Goal: Task Accomplishment & Management: Use online tool/utility

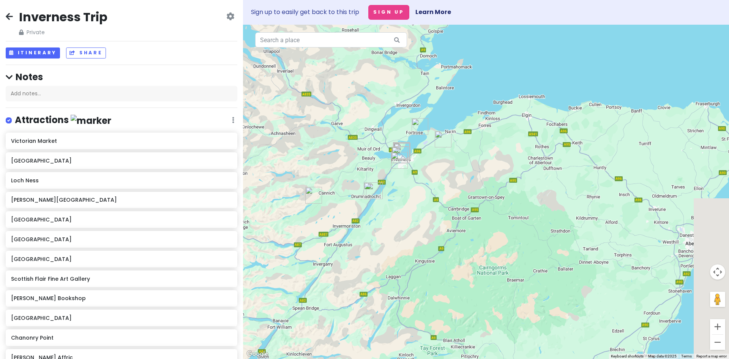
drag, startPoint x: 597, startPoint y: 167, endPoint x: 499, endPoint y: 168, distance: 97.2
click at [499, 168] on div at bounding box center [486, 192] width 486 height 334
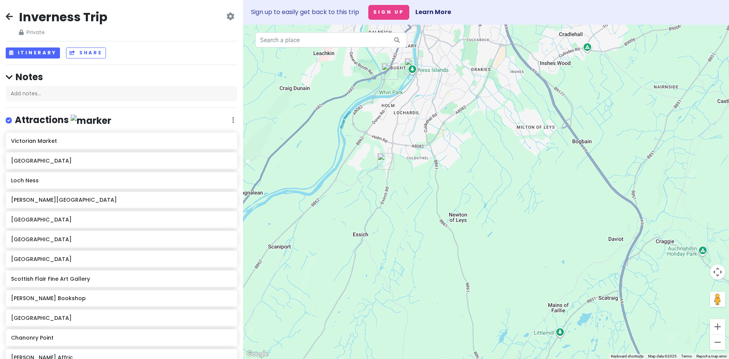
drag, startPoint x: 447, startPoint y: 79, endPoint x: 496, endPoint y: 213, distance: 142.6
click at [496, 213] on div at bounding box center [486, 192] width 486 height 334
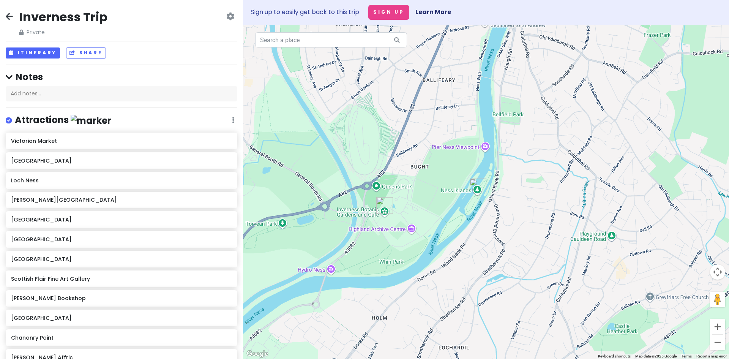
drag, startPoint x: 428, startPoint y: 139, endPoint x: 426, endPoint y: 298, distance: 159.0
click at [424, 315] on div at bounding box center [486, 192] width 486 height 334
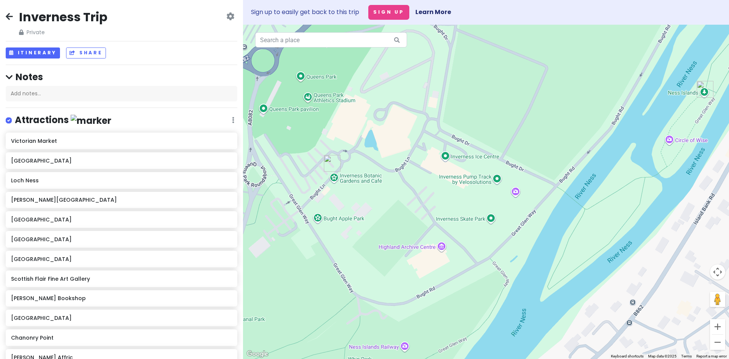
drag, startPoint x: 321, startPoint y: 191, endPoint x: 354, endPoint y: 207, distance: 36.8
click at [354, 207] on div at bounding box center [486, 192] width 486 height 334
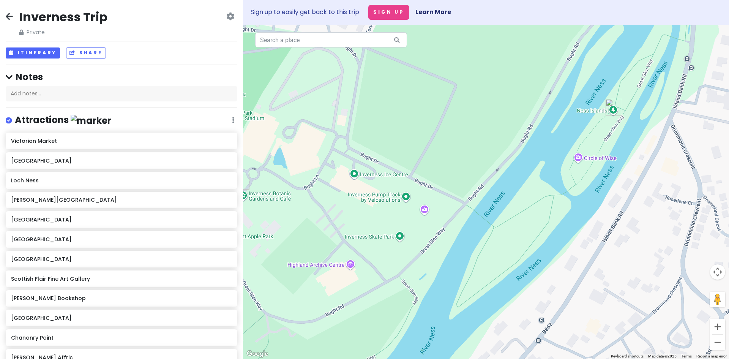
drag, startPoint x: 651, startPoint y: 136, endPoint x: 540, endPoint y: 127, distance: 110.5
click at [548, 136] on div at bounding box center [486, 192] width 486 height 334
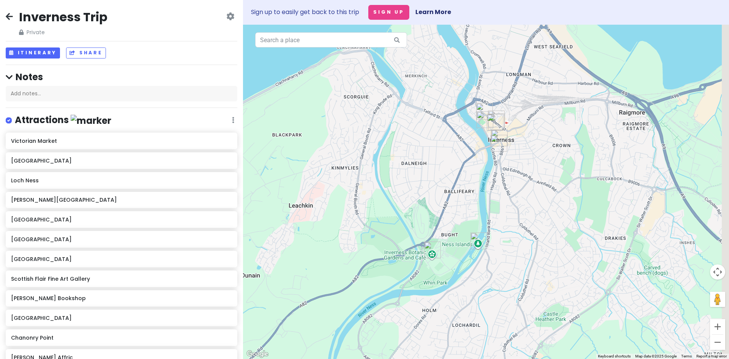
drag, startPoint x: 505, startPoint y: 91, endPoint x: 433, endPoint y: 197, distance: 128.4
click at [435, 219] on div at bounding box center [486, 192] width 486 height 334
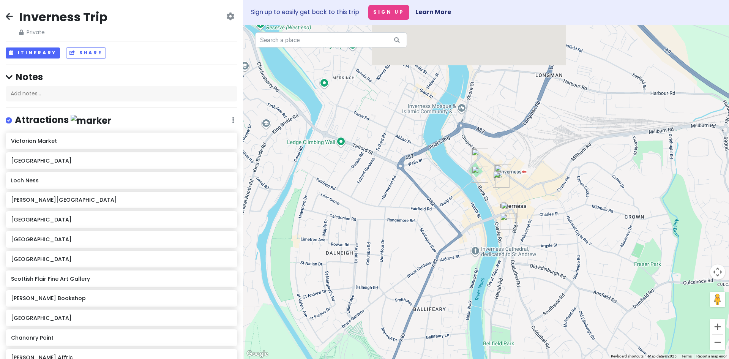
drag, startPoint x: 456, startPoint y: 113, endPoint x: 468, endPoint y: 252, distance: 139.0
click at [472, 271] on div at bounding box center [486, 192] width 486 height 334
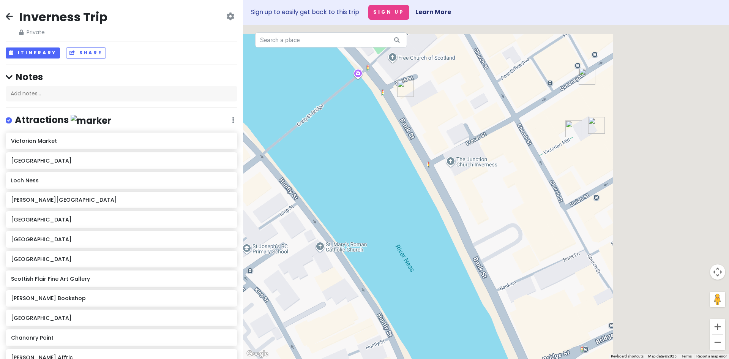
drag, startPoint x: 622, startPoint y: 137, endPoint x: 430, endPoint y: 258, distance: 226.5
click at [432, 258] on div at bounding box center [486, 192] width 486 height 334
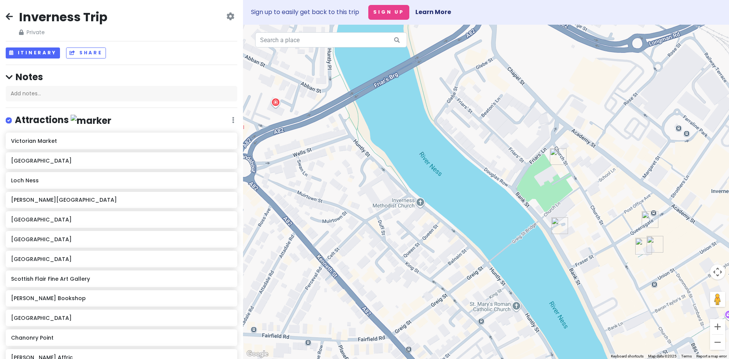
drag, startPoint x: 347, startPoint y: 91, endPoint x: 552, endPoint y: 217, distance: 241.3
click at [552, 219] on div at bounding box center [486, 192] width 486 height 334
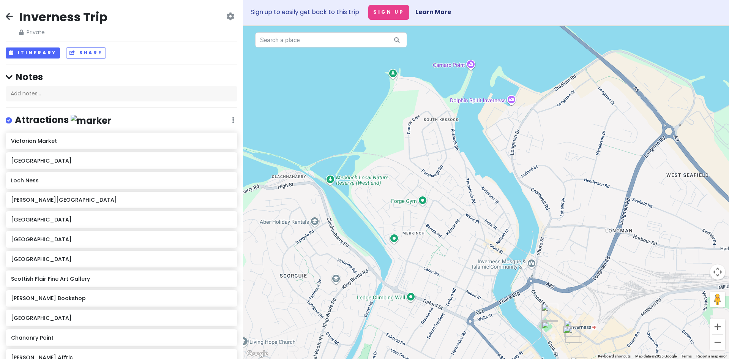
drag, startPoint x: 493, startPoint y: 77, endPoint x: 495, endPoint y: 189, distance: 112.0
click at [496, 189] on div at bounding box center [486, 192] width 486 height 334
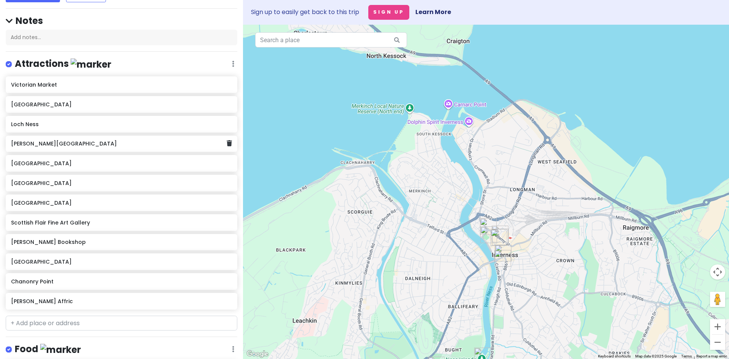
scroll to position [114, 0]
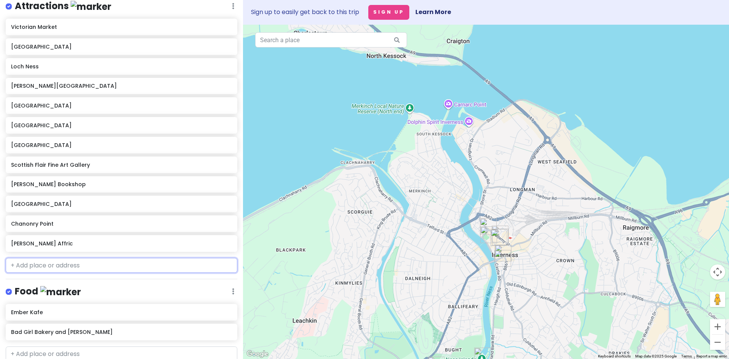
click at [50, 268] on input "text" at bounding box center [122, 265] width 232 height 15
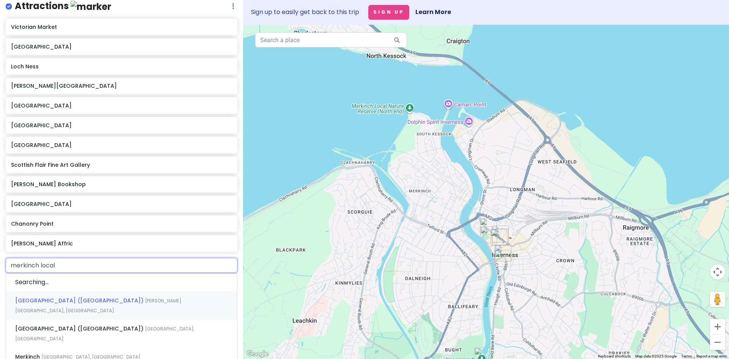
type input "merkinch local"
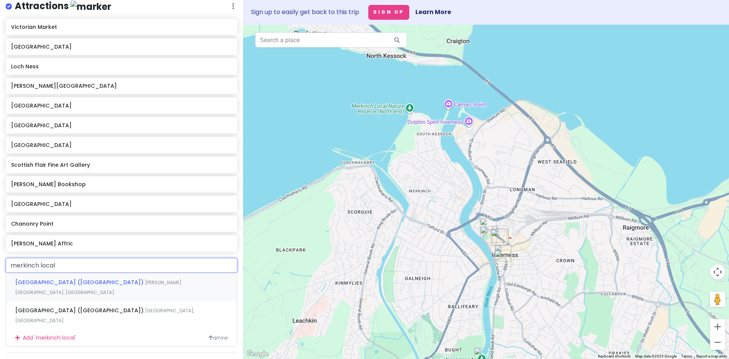
click at [162, 284] on span "[PERSON_NAME][GEOGRAPHIC_DATA], [GEOGRAPHIC_DATA]" at bounding box center [98, 287] width 166 height 16
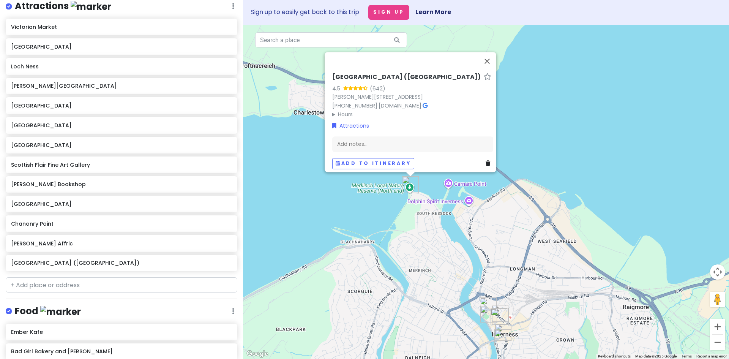
click at [577, 99] on div "[GEOGRAPHIC_DATA] ([GEOGRAPHIC_DATA]) 4.5 (642) [PERSON_NAME][STREET_ADDRESS] […" at bounding box center [486, 192] width 486 height 334
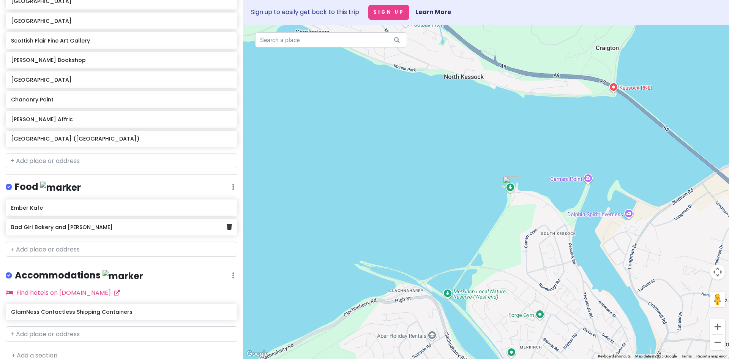
scroll to position [237, 0]
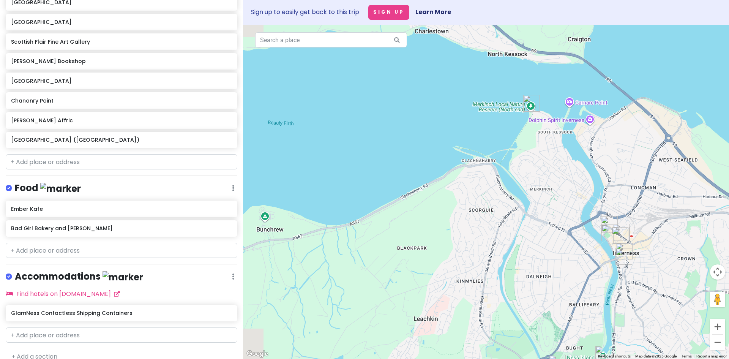
drag, startPoint x: 395, startPoint y: 298, endPoint x: 456, endPoint y: 156, distance: 153.9
click at [456, 156] on div at bounding box center [486, 192] width 486 height 334
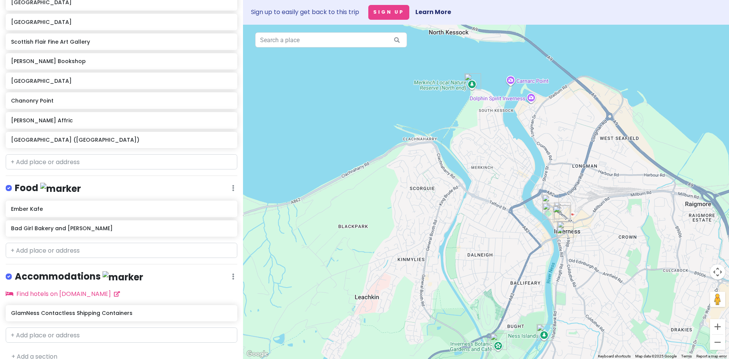
drag, startPoint x: 503, startPoint y: 237, endPoint x: 469, endPoint y: 295, distance: 66.5
click at [469, 295] on div at bounding box center [486, 192] width 486 height 334
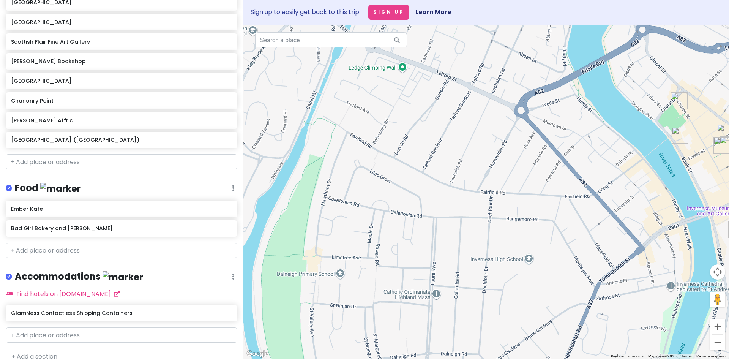
drag, startPoint x: 464, startPoint y: 188, endPoint x: 439, endPoint y: 162, distance: 35.7
click at [439, 162] on div at bounding box center [486, 192] width 486 height 334
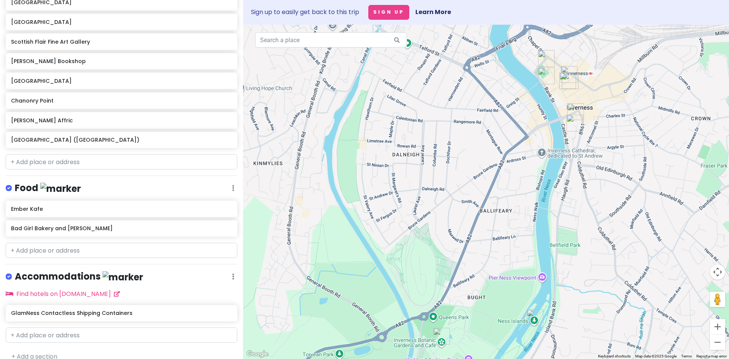
drag, startPoint x: 491, startPoint y: 248, endPoint x: 477, endPoint y: 178, distance: 71.5
click at [477, 178] on div at bounding box center [486, 192] width 486 height 334
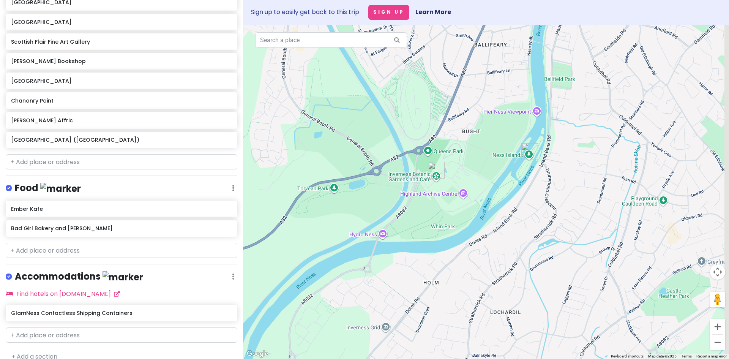
drag, startPoint x: 474, startPoint y: 343, endPoint x: 462, endPoint y: 142, distance: 201.9
click at [462, 142] on div at bounding box center [486, 192] width 486 height 334
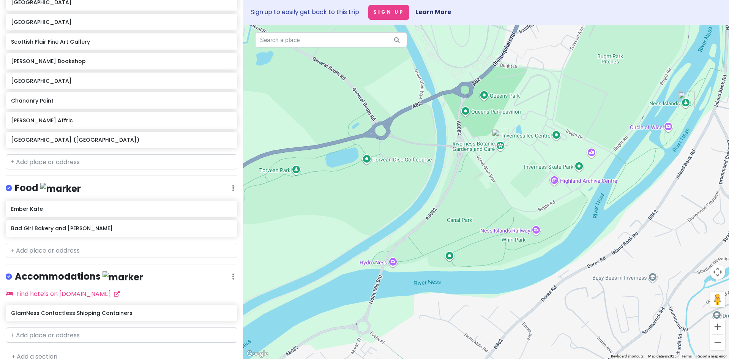
drag, startPoint x: 327, startPoint y: 176, endPoint x: 412, endPoint y: 194, distance: 87.4
click at [412, 194] on div at bounding box center [486, 192] width 486 height 334
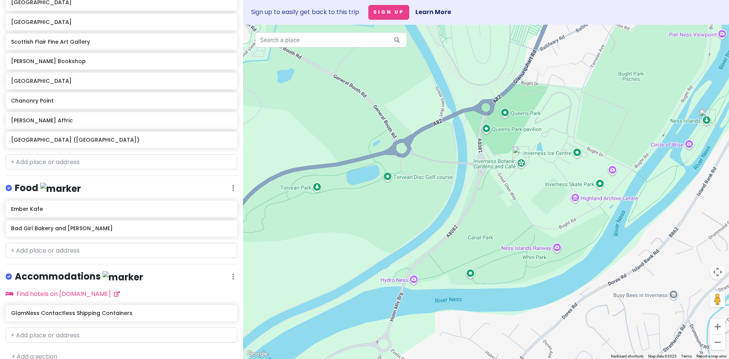
drag, startPoint x: 410, startPoint y: 178, endPoint x: 424, endPoint y: 190, distance: 18.6
click at [424, 190] on div at bounding box center [486, 192] width 486 height 334
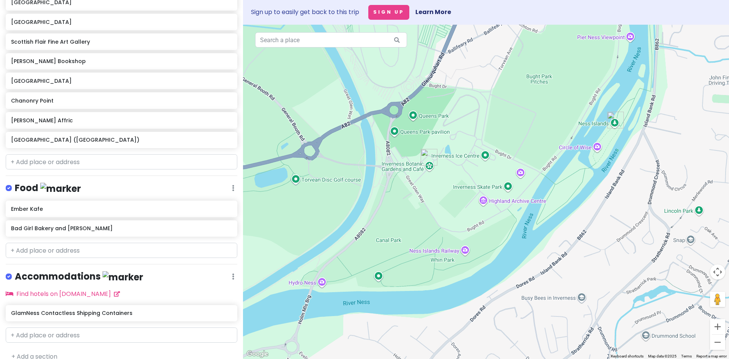
drag, startPoint x: 505, startPoint y: 238, endPoint x: 415, endPoint y: 243, distance: 90.1
click at [415, 243] on div at bounding box center [486, 192] width 486 height 334
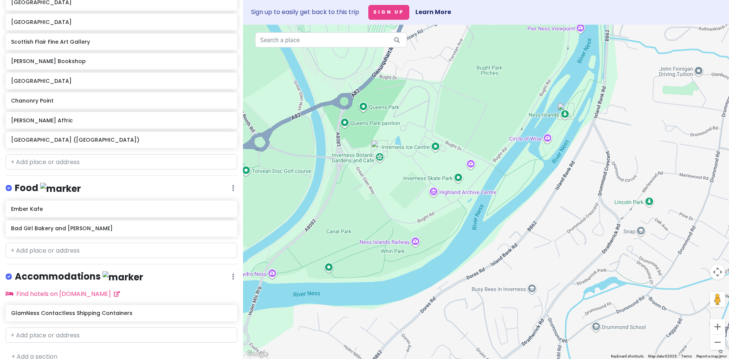
drag, startPoint x: 506, startPoint y: 240, endPoint x: 454, endPoint y: 232, distance: 53.1
click at [454, 232] on div at bounding box center [486, 192] width 486 height 334
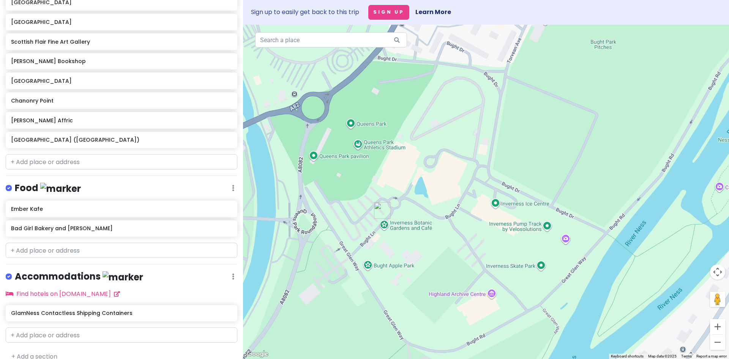
drag, startPoint x: 469, startPoint y: 215, endPoint x: 456, endPoint y: 245, distance: 32.6
click at [456, 245] on div at bounding box center [486, 192] width 486 height 334
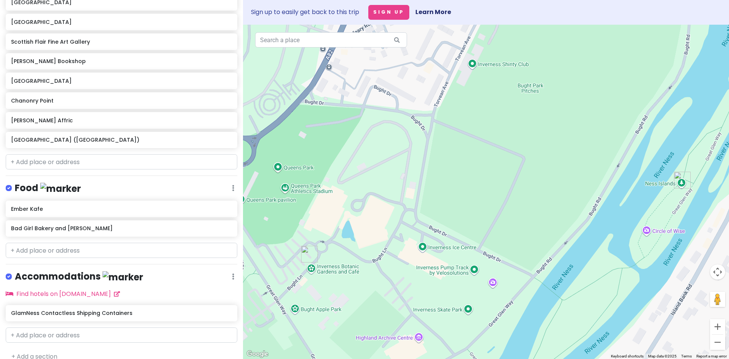
drag, startPoint x: 570, startPoint y: 199, endPoint x: 395, endPoint y: 289, distance: 196.9
click at [395, 289] on div at bounding box center [486, 192] width 486 height 334
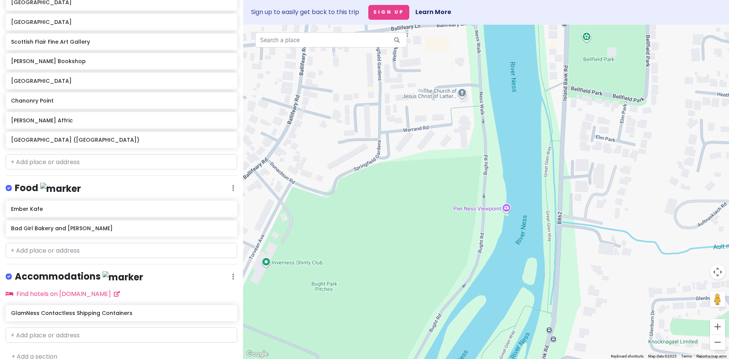
drag, startPoint x: 536, startPoint y: 164, endPoint x: 492, endPoint y: 287, distance: 131.2
click at [492, 287] on div at bounding box center [486, 192] width 486 height 334
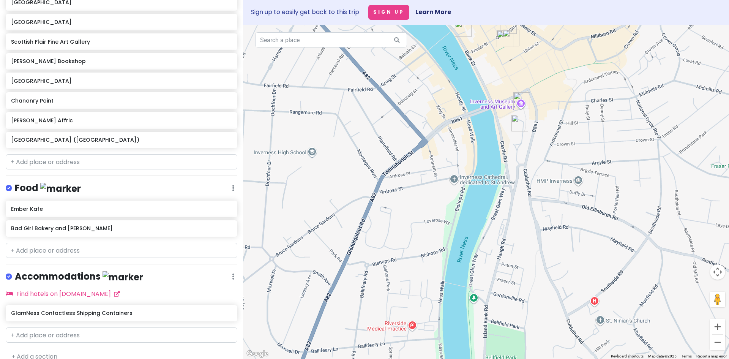
drag, startPoint x: 509, startPoint y: 186, endPoint x: 492, endPoint y: 274, distance: 88.9
click at [492, 274] on div at bounding box center [486, 192] width 486 height 334
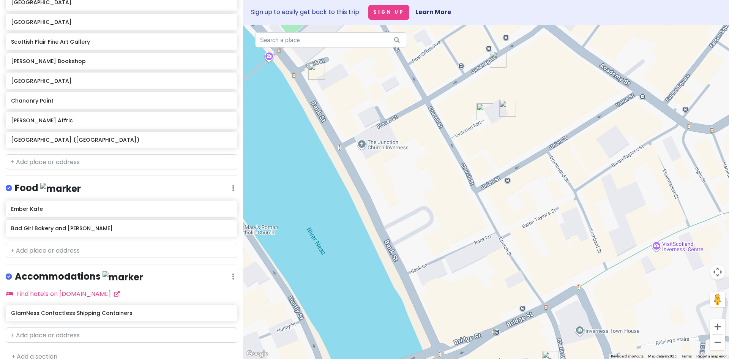
drag, startPoint x: 405, startPoint y: 166, endPoint x: 452, endPoint y: 306, distance: 147.4
click at [452, 306] on div at bounding box center [486, 192] width 486 height 334
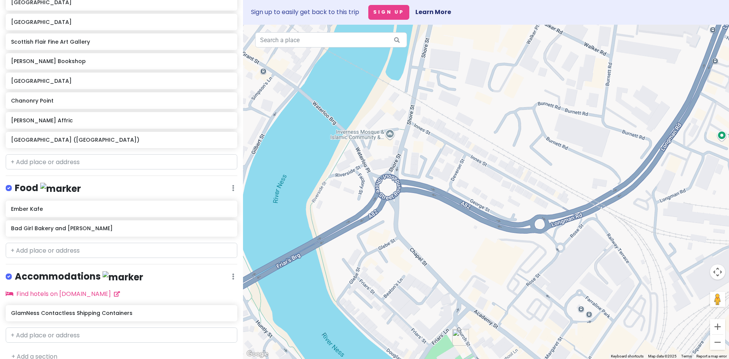
drag, startPoint x: 412, startPoint y: 114, endPoint x: 477, endPoint y: 354, distance: 249.3
click at [477, 354] on div at bounding box center [486, 192] width 486 height 334
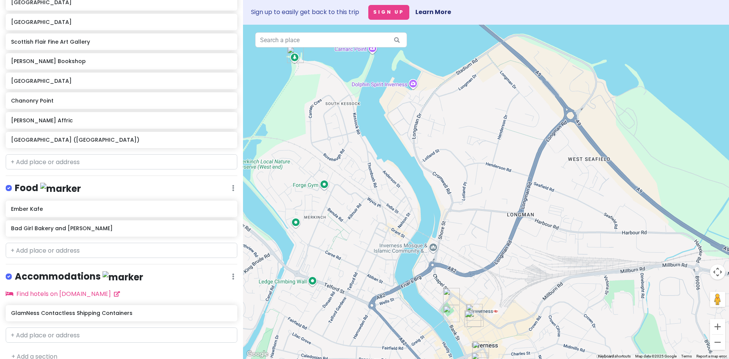
drag, startPoint x: 437, startPoint y: 184, endPoint x: 439, endPoint y: 199, distance: 14.9
click at [439, 199] on div at bounding box center [486, 192] width 486 height 334
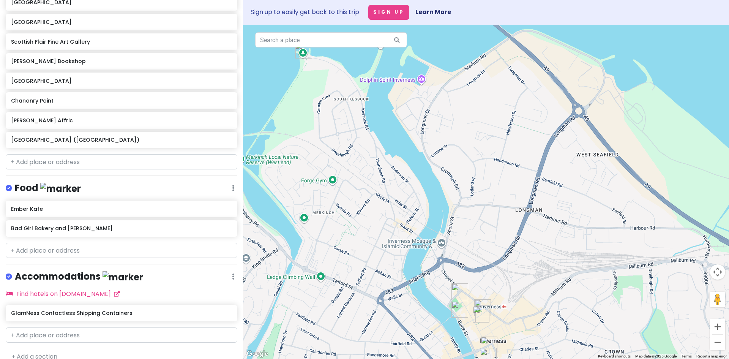
drag, startPoint x: 412, startPoint y: 158, endPoint x: 443, endPoint y: 130, distance: 41.7
click at [443, 130] on div at bounding box center [486, 192] width 486 height 334
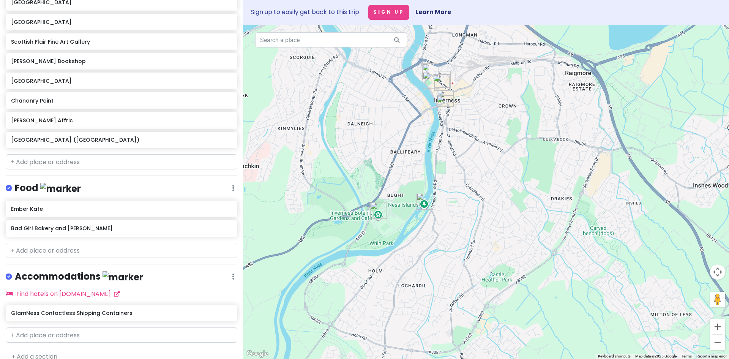
drag, startPoint x: 400, startPoint y: 169, endPoint x: 406, endPoint y: 142, distance: 27.3
click at [406, 142] on div at bounding box center [486, 192] width 486 height 334
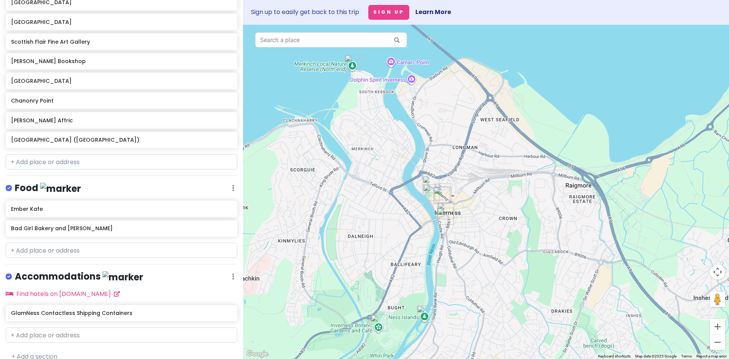
drag, startPoint x: 418, startPoint y: 217, endPoint x: 418, endPoint y: 266, distance: 48.2
click at [418, 266] on div at bounding box center [486, 192] width 486 height 334
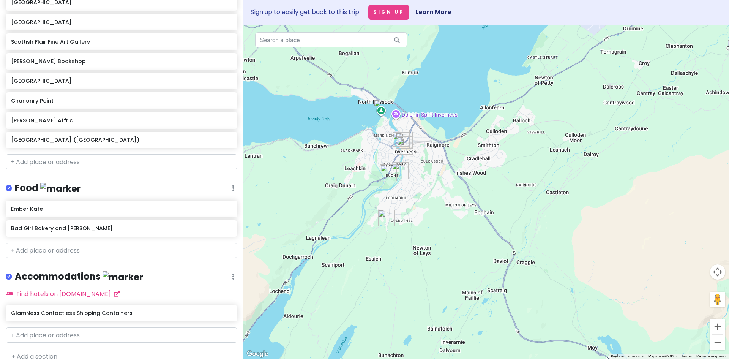
drag, startPoint x: 388, startPoint y: 247, endPoint x: 416, endPoint y: 217, distance: 41.1
click at [416, 217] on div at bounding box center [486, 192] width 486 height 334
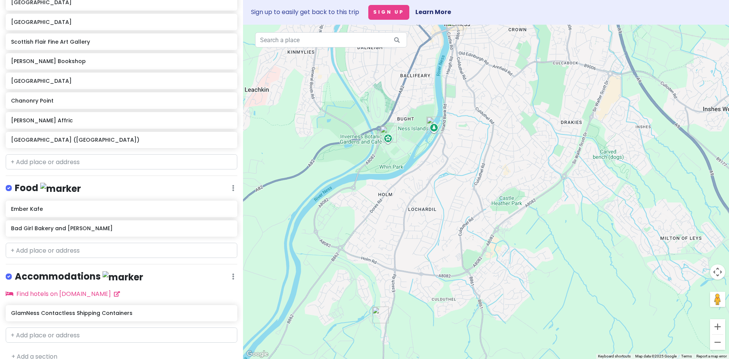
drag, startPoint x: 318, startPoint y: 118, endPoint x: 385, endPoint y: 166, distance: 82.2
click at [385, 166] on div at bounding box center [486, 192] width 486 height 334
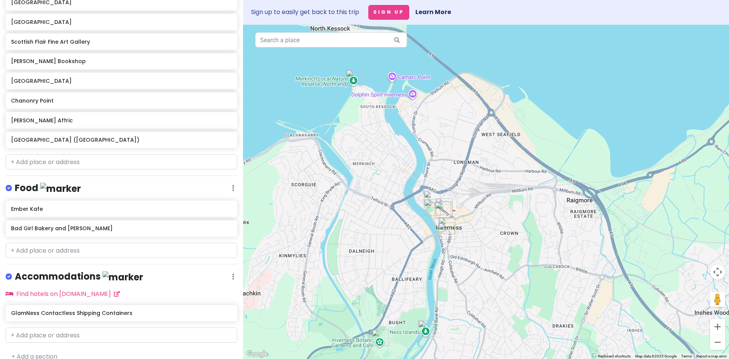
drag, startPoint x: 398, startPoint y: 167, endPoint x: 390, endPoint y: 366, distance: 199.4
click at [390, 358] on html "Inverness Trip Private Change Dates Make a Copy Delete Trip Go Pro ⚡️ Give Feed…" at bounding box center [364, 179] width 729 height 359
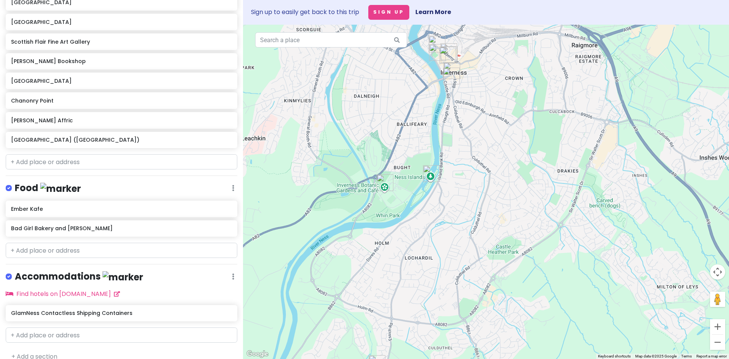
drag, startPoint x: 441, startPoint y: 285, endPoint x: 446, endPoint y: 129, distance: 156.5
click at [446, 129] on div at bounding box center [486, 192] width 486 height 334
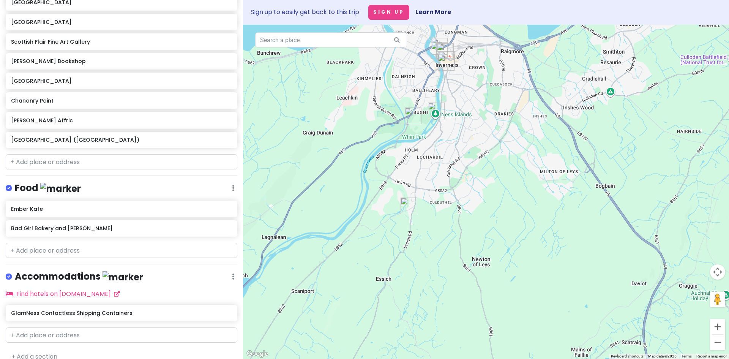
drag, startPoint x: 396, startPoint y: 302, endPoint x: 416, endPoint y: 251, distance: 54.8
click at [416, 252] on div at bounding box center [486, 192] width 486 height 334
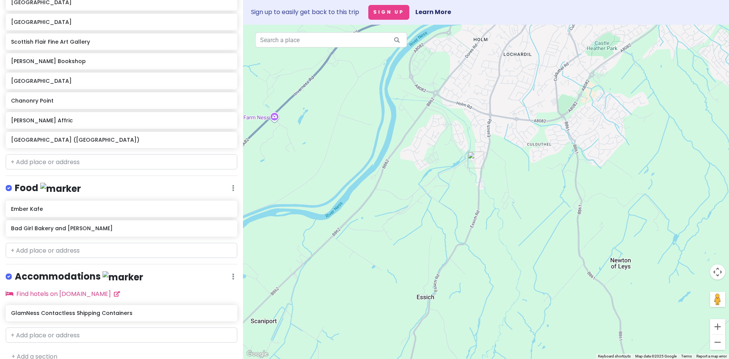
drag, startPoint x: 380, startPoint y: 200, endPoint x: 415, endPoint y: 254, distance: 65.1
click at [415, 254] on div at bounding box center [486, 192] width 486 height 334
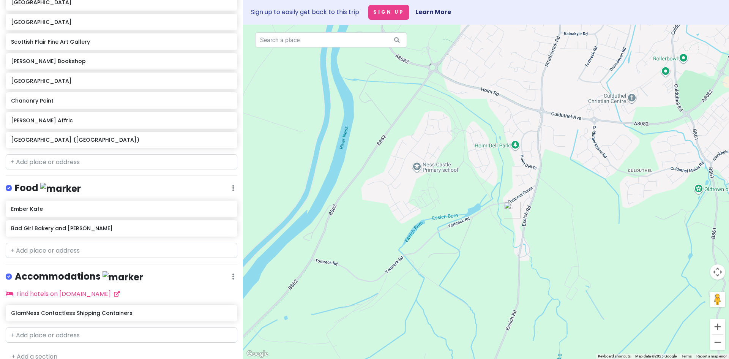
drag, startPoint x: 476, startPoint y: 161, endPoint x: 440, endPoint y: 323, distance: 165.8
click at [440, 323] on div at bounding box center [486, 192] width 486 height 334
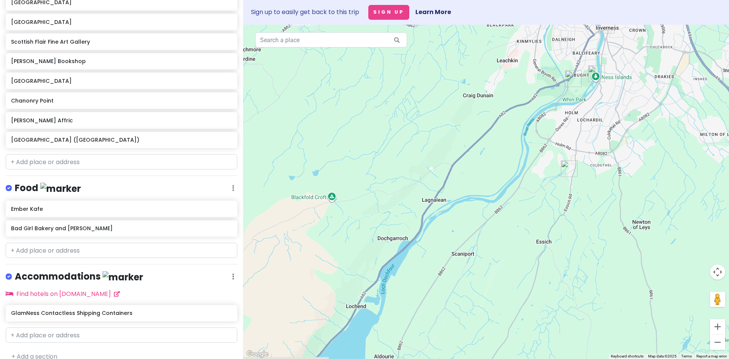
drag, startPoint x: 427, startPoint y: 235, endPoint x: 524, endPoint y: 192, distance: 105.7
click at [524, 192] on div at bounding box center [486, 192] width 486 height 334
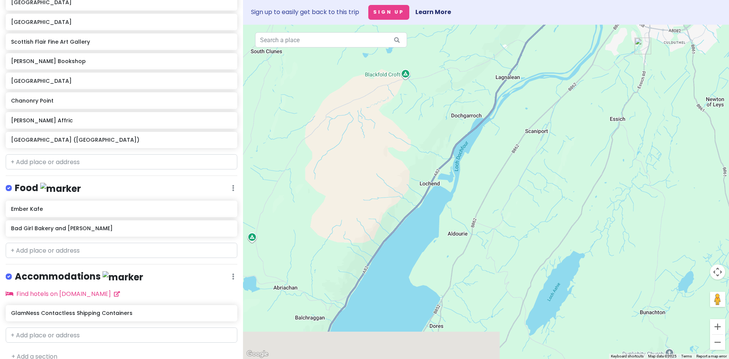
drag, startPoint x: 408, startPoint y: 290, endPoint x: 486, endPoint y: 158, distance: 154.3
click at [486, 158] on div at bounding box center [486, 192] width 486 height 334
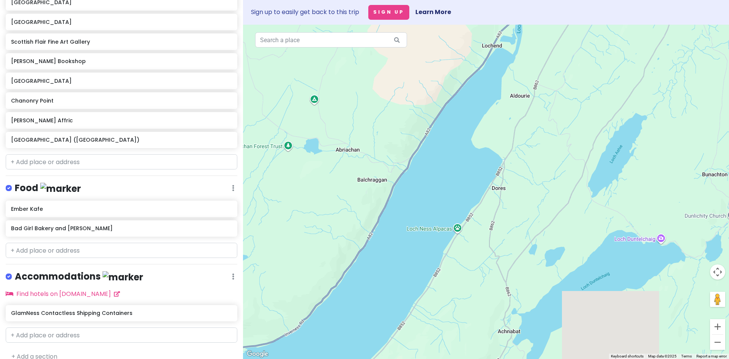
drag, startPoint x: 443, startPoint y: 279, endPoint x: 488, endPoint y: 162, distance: 125.2
click at [488, 162] on div at bounding box center [486, 192] width 486 height 334
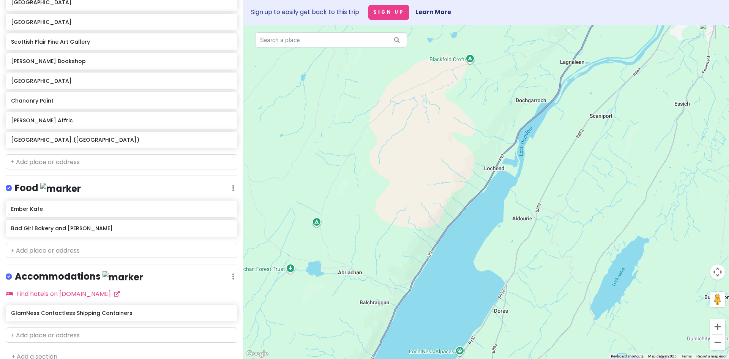
drag, startPoint x: 471, startPoint y: 172, endPoint x: 468, endPoint y: 303, distance: 131.3
click at [468, 303] on div at bounding box center [486, 192] width 486 height 334
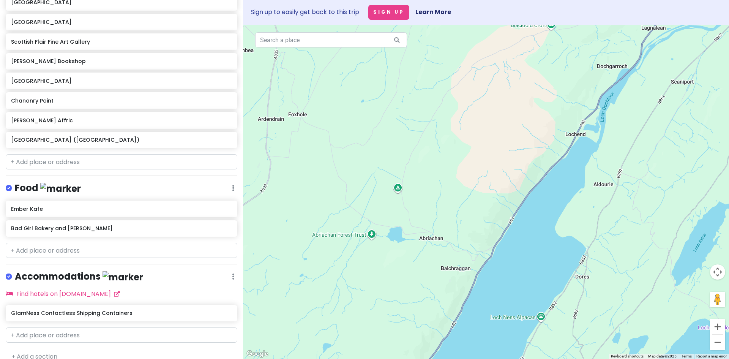
drag, startPoint x: 455, startPoint y: 233, endPoint x: 534, endPoint y: 198, distance: 86.8
click at [536, 198] on div at bounding box center [486, 192] width 486 height 334
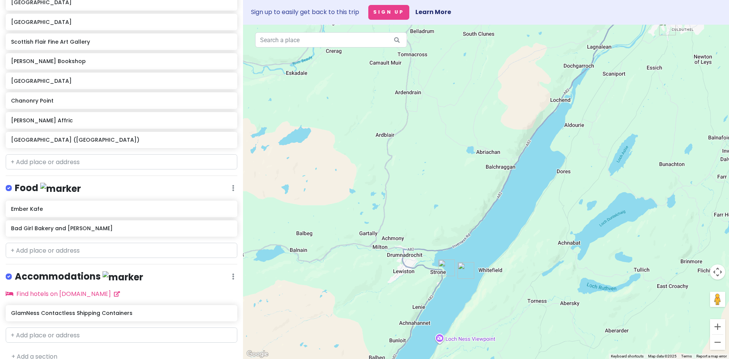
drag, startPoint x: 425, startPoint y: 288, endPoint x: 462, endPoint y: 190, distance: 105.0
click at [462, 190] on div at bounding box center [486, 192] width 486 height 334
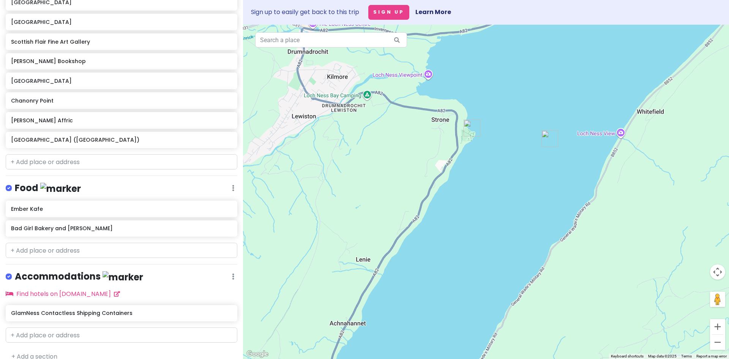
drag, startPoint x: 438, startPoint y: 277, endPoint x: 473, endPoint y: 197, distance: 87.2
click at [473, 197] on div at bounding box center [486, 192] width 486 height 334
click at [469, 130] on img "Urquhart Castle" at bounding box center [471, 128] width 17 height 17
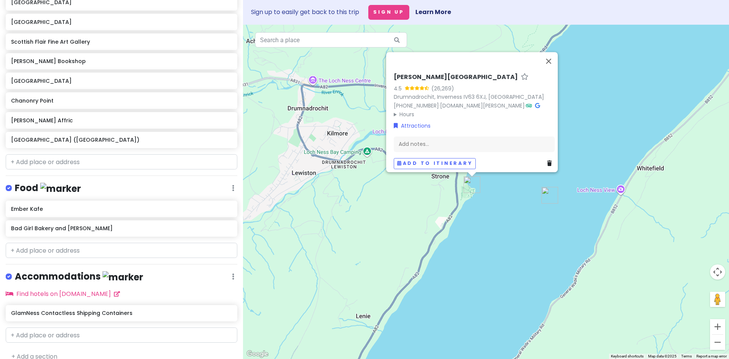
click at [335, 208] on div "[PERSON_NAME][GEOGRAPHIC_DATA] 4.5 (26,269) [GEOGRAPHIC_DATA], [GEOGRAPHIC_DATA…" at bounding box center [486, 192] width 486 height 334
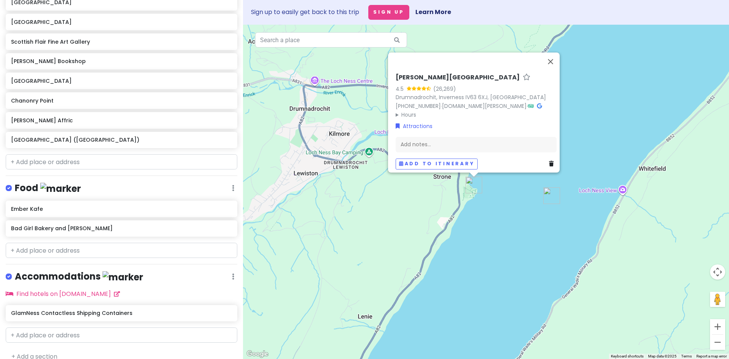
click at [384, 243] on div "[PERSON_NAME][GEOGRAPHIC_DATA] 4.5 (26,269) [GEOGRAPHIC_DATA], [GEOGRAPHIC_DATA…" at bounding box center [486, 192] width 486 height 334
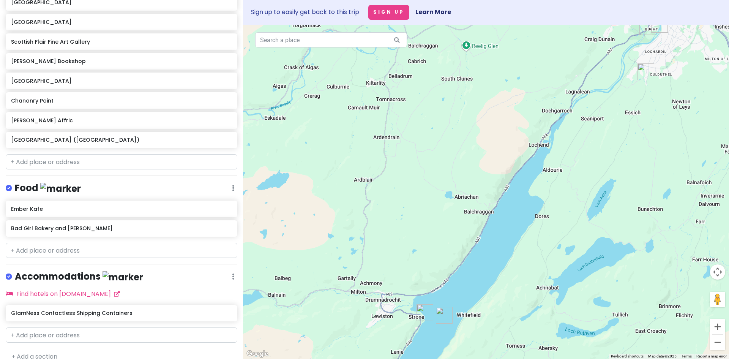
drag, startPoint x: 452, startPoint y: 223, endPoint x: 457, endPoint y: 268, distance: 45.1
click at [457, 268] on div at bounding box center [486, 192] width 486 height 334
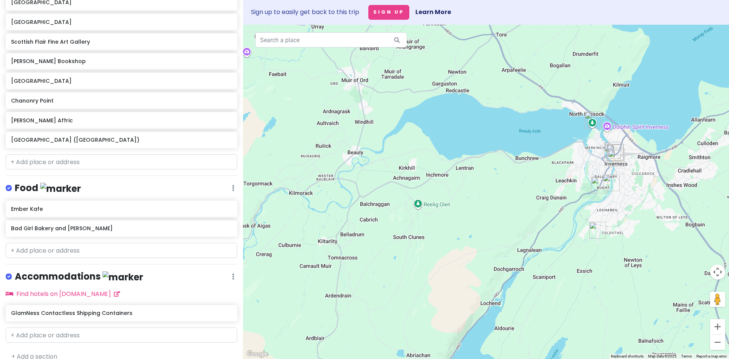
drag, startPoint x: 499, startPoint y: 276, endPoint x: 469, endPoint y: 366, distance: 95.7
click at [469, 358] on html "Inverness Trip Private Change Dates Make a Copy Delete Trip Go Pro ⚡️ Give Feed…" at bounding box center [364, 179] width 729 height 359
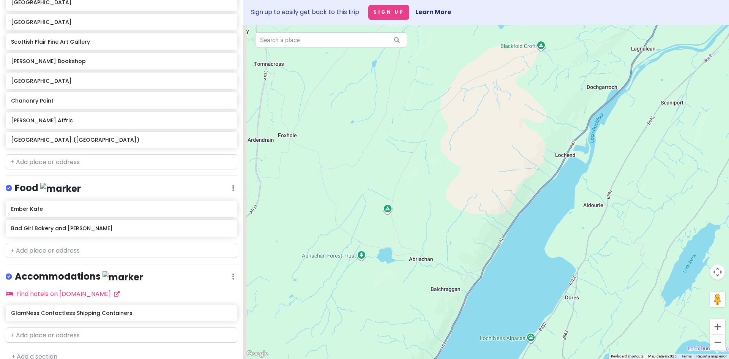
drag, startPoint x: 449, startPoint y: 268, endPoint x: 564, endPoint y: 99, distance: 204.6
click at [564, 99] on div at bounding box center [486, 192] width 486 height 334
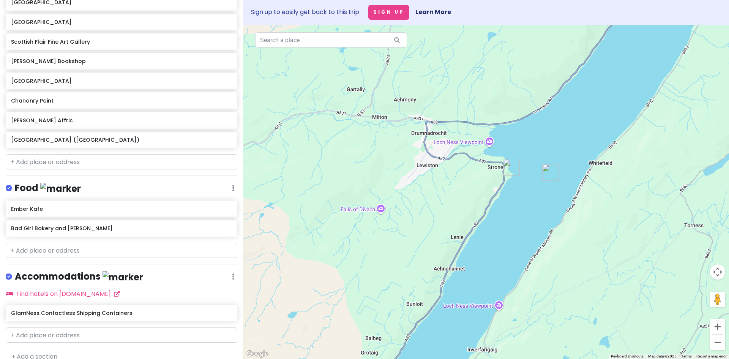
drag, startPoint x: 527, startPoint y: 240, endPoint x: 562, endPoint y: 44, distance: 199.3
click at [562, 44] on div at bounding box center [486, 192] width 486 height 334
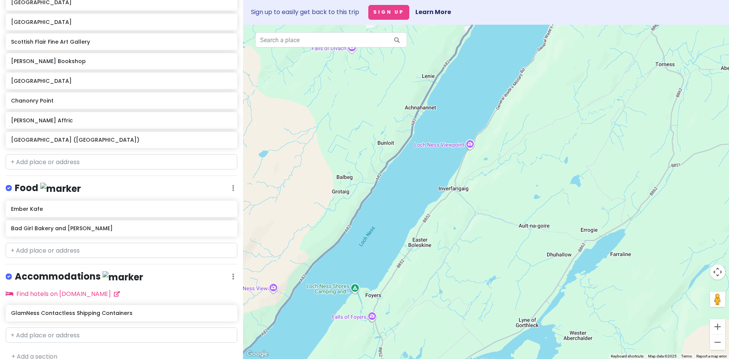
drag, startPoint x: 432, startPoint y: 219, endPoint x: 403, endPoint y: 57, distance: 164.2
click at [403, 57] on div at bounding box center [486, 192] width 486 height 334
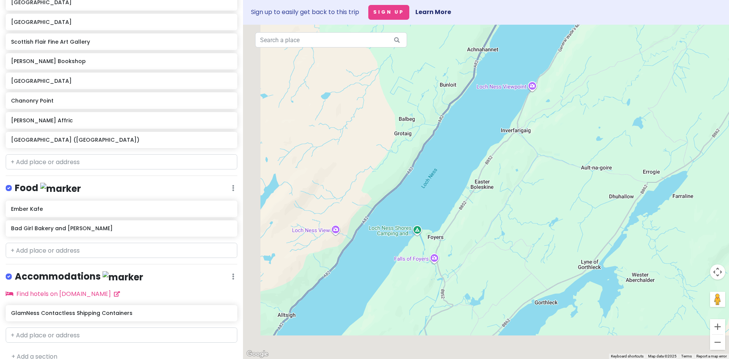
drag, startPoint x: 460, startPoint y: 163, endPoint x: 540, endPoint y: 103, distance: 99.7
click at [540, 103] on div at bounding box center [486, 192] width 486 height 334
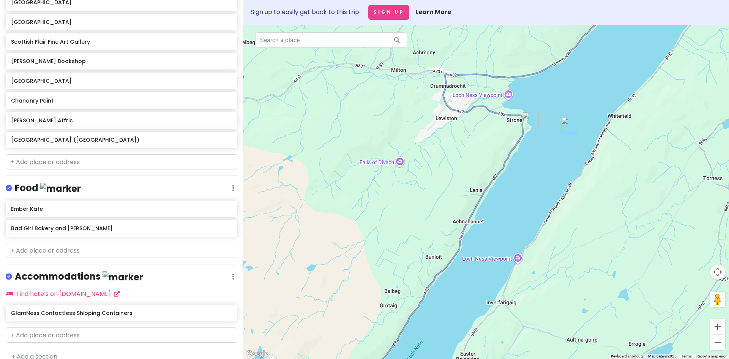
drag, startPoint x: 550, startPoint y: 165, endPoint x: 498, endPoint y: 361, distance: 202.1
click at [498, 358] on html "Inverness Trip Private Change Dates Make a Copy Delete Trip Go Pro ⚡️ Give Feed…" at bounding box center [364, 179] width 729 height 359
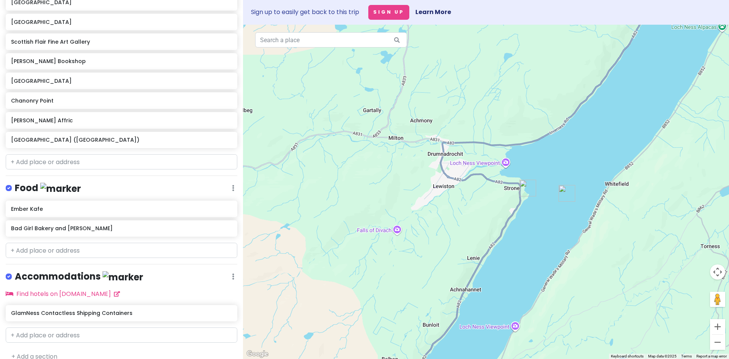
drag, startPoint x: 613, startPoint y: 156, endPoint x: 611, endPoint y: 224, distance: 68.0
click at [611, 224] on div at bounding box center [486, 192] width 486 height 334
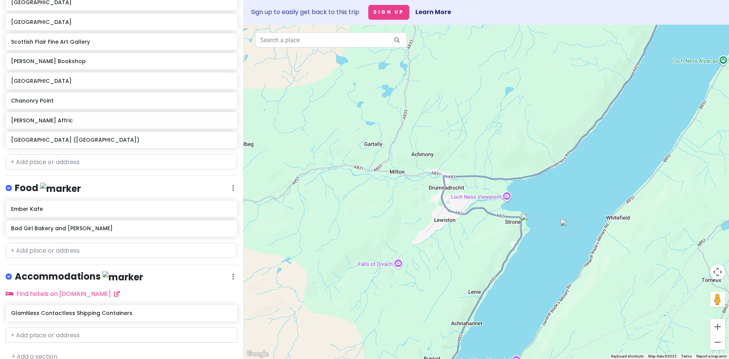
drag, startPoint x: 466, startPoint y: 217, endPoint x: 466, endPoint y: 249, distance: 31.1
click at [466, 249] on div at bounding box center [486, 192] width 486 height 334
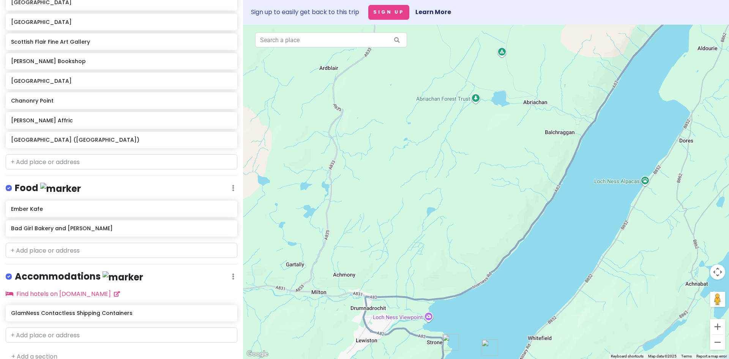
drag, startPoint x: 571, startPoint y: 155, endPoint x: 492, endPoint y: 277, distance: 145.4
click at [492, 277] on div at bounding box center [486, 192] width 486 height 334
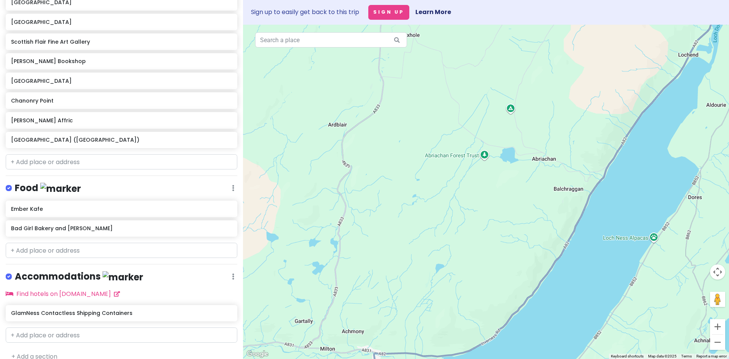
drag, startPoint x: 557, startPoint y: 126, endPoint x: 570, endPoint y: 195, distance: 71.1
click at [570, 195] on div at bounding box center [486, 192] width 486 height 334
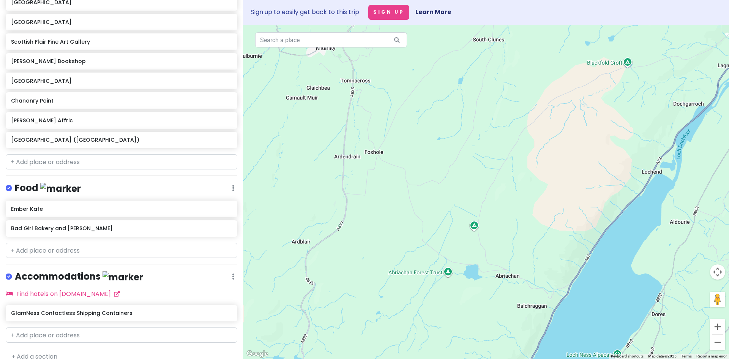
drag, startPoint x: 570, startPoint y: 195, endPoint x: 531, endPoint y: 299, distance: 110.7
click at [531, 299] on div at bounding box center [486, 192] width 486 height 334
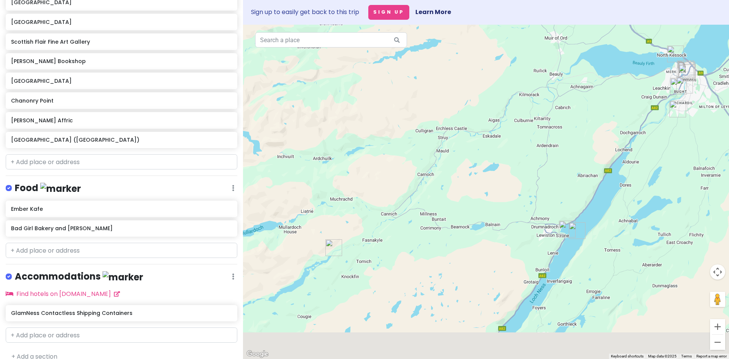
drag, startPoint x: 554, startPoint y: 294, endPoint x: 589, endPoint y: 191, distance: 108.9
click at [589, 191] on div at bounding box center [486, 192] width 486 height 334
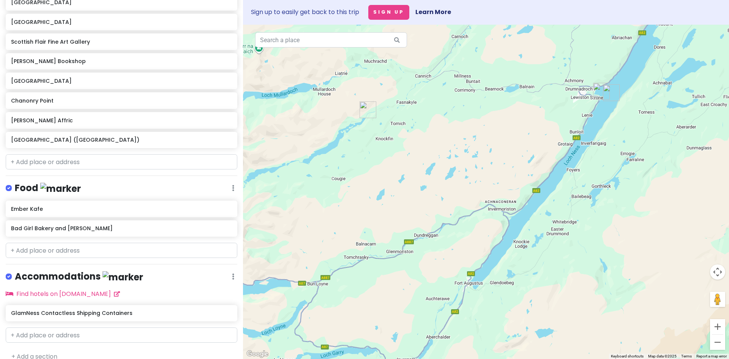
drag, startPoint x: 598, startPoint y: 197, endPoint x: 605, endPoint y: 150, distance: 47.6
click at [605, 150] on div at bounding box center [486, 192] width 486 height 334
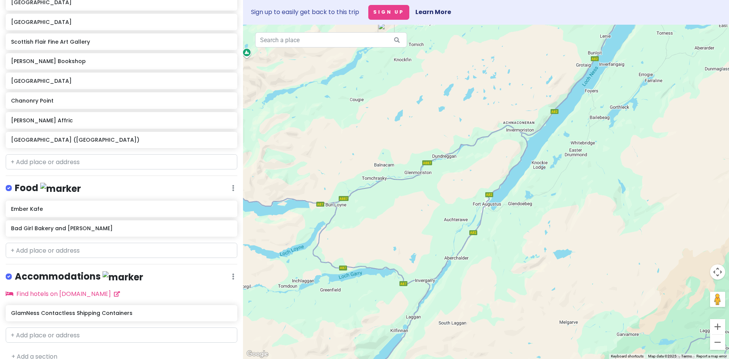
drag, startPoint x: 574, startPoint y: 249, endPoint x: 592, endPoint y: 169, distance: 81.4
click at [592, 169] on div at bounding box center [486, 192] width 486 height 334
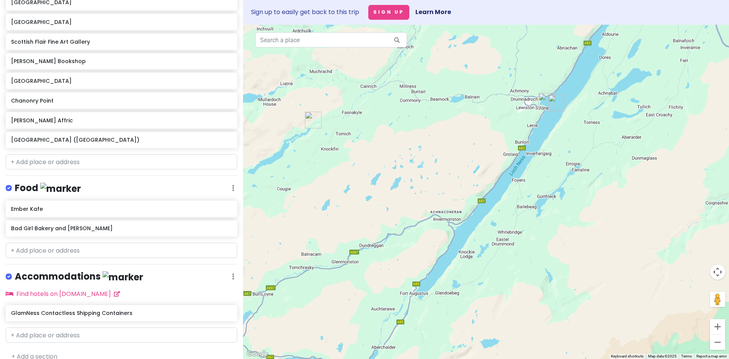
drag, startPoint x: 493, startPoint y: 208, endPoint x: 420, endPoint y: 298, distance: 115.8
click at [420, 298] on div at bounding box center [486, 192] width 486 height 334
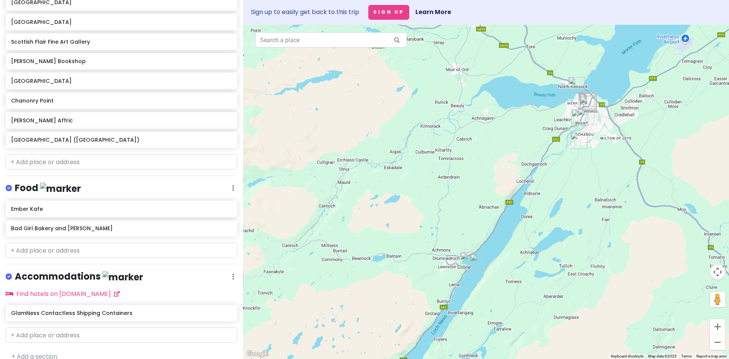
drag, startPoint x: 542, startPoint y: 274, endPoint x: 499, endPoint y: 321, distance: 63.1
click at [499, 337] on div at bounding box center [486, 192] width 486 height 334
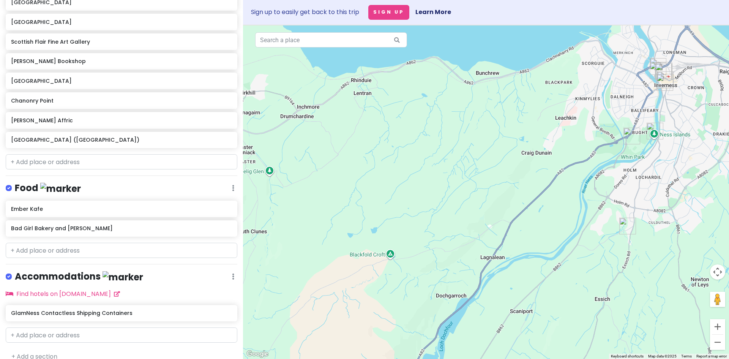
drag, startPoint x: 563, startPoint y: 76, endPoint x: 553, endPoint y: 268, distance: 193.1
click at [553, 268] on div at bounding box center [486, 192] width 486 height 334
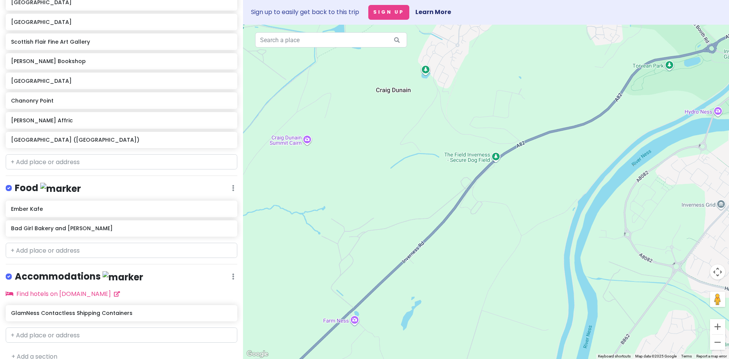
drag, startPoint x: 552, startPoint y: 227, endPoint x: 523, endPoint y: 298, distance: 77.0
click at [516, 325] on div at bounding box center [486, 192] width 486 height 334
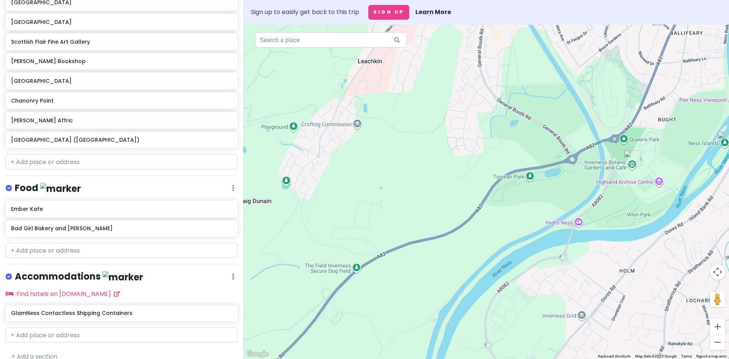
drag, startPoint x: 606, startPoint y: 193, endPoint x: 465, endPoint y: 304, distance: 178.9
click at [465, 304] on div at bounding box center [486, 192] width 486 height 334
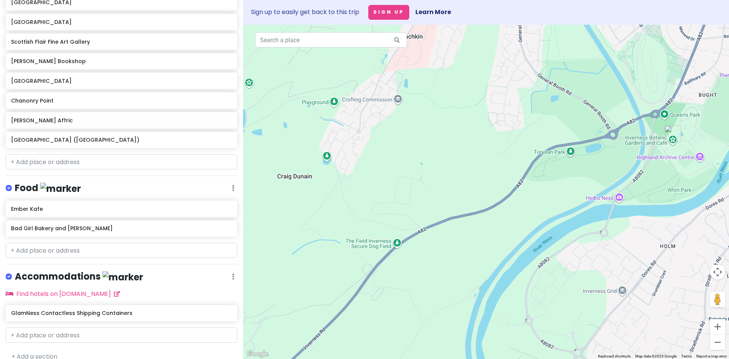
drag, startPoint x: 382, startPoint y: 221, endPoint x: 475, endPoint y: 173, distance: 104.4
click at [475, 173] on div at bounding box center [486, 192] width 486 height 334
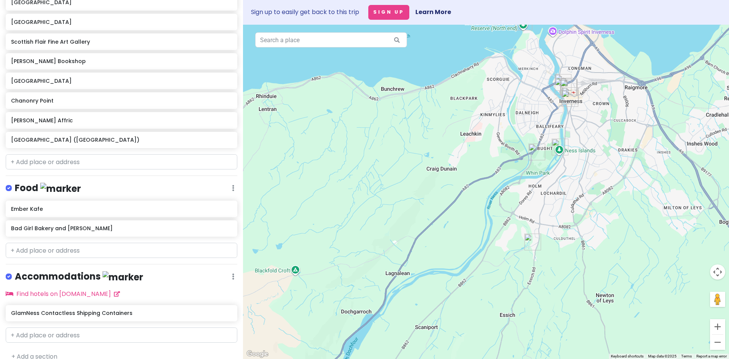
scroll to position [256, 0]
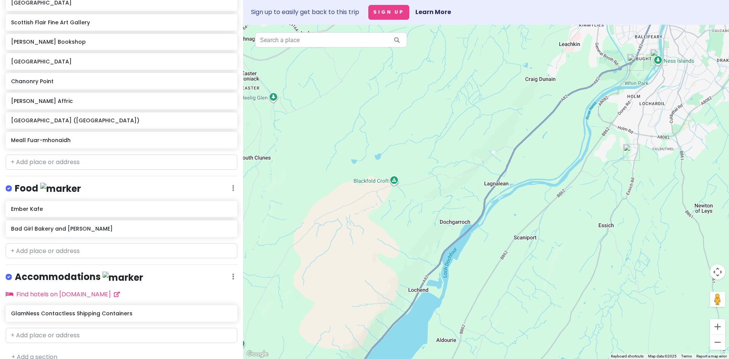
drag, startPoint x: 419, startPoint y: 208, endPoint x: 518, endPoint y: 119, distance: 133.8
click at [518, 119] on div at bounding box center [486, 192] width 486 height 334
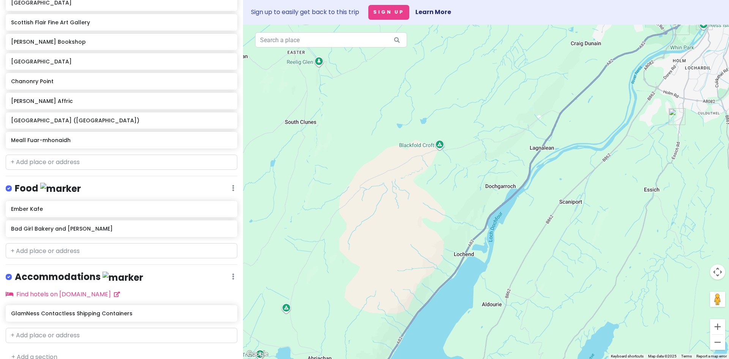
drag, startPoint x: 465, startPoint y: 173, endPoint x: 521, endPoint y: 130, distance: 71.2
click at [522, 131] on div at bounding box center [486, 192] width 486 height 334
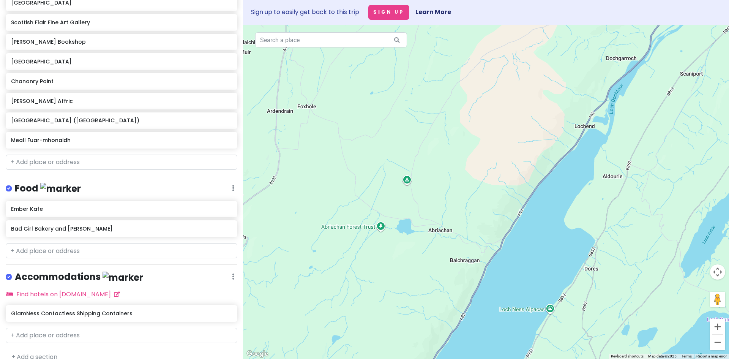
drag, startPoint x: 424, startPoint y: 253, endPoint x: 533, endPoint y: 134, distance: 162.0
click at [533, 134] on div at bounding box center [486, 192] width 486 height 334
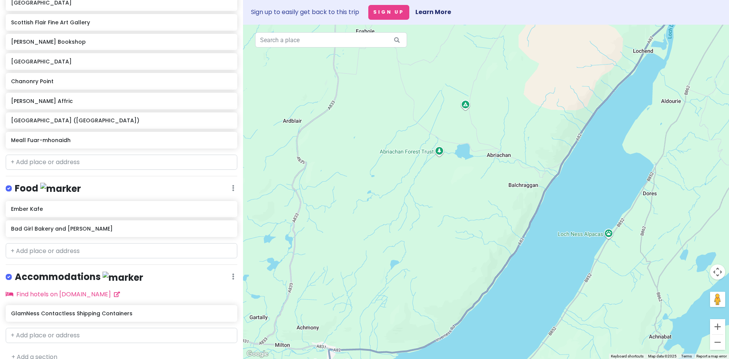
drag, startPoint x: 348, startPoint y: 288, endPoint x: 435, endPoint y: 179, distance: 138.8
click at [435, 179] on div at bounding box center [486, 192] width 486 height 334
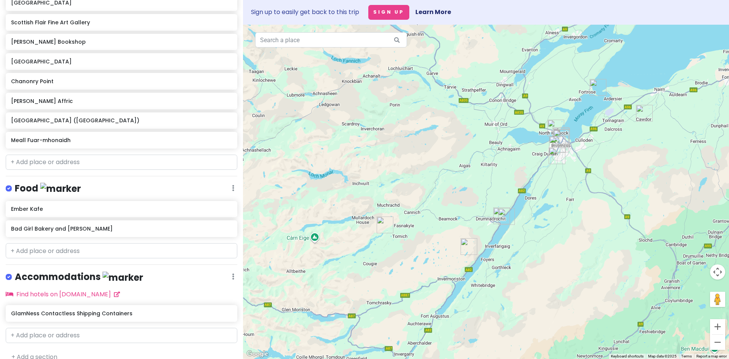
drag, startPoint x: 354, startPoint y: 247, endPoint x: 398, endPoint y: 247, distance: 44.0
click at [398, 247] on div at bounding box center [486, 192] width 486 height 334
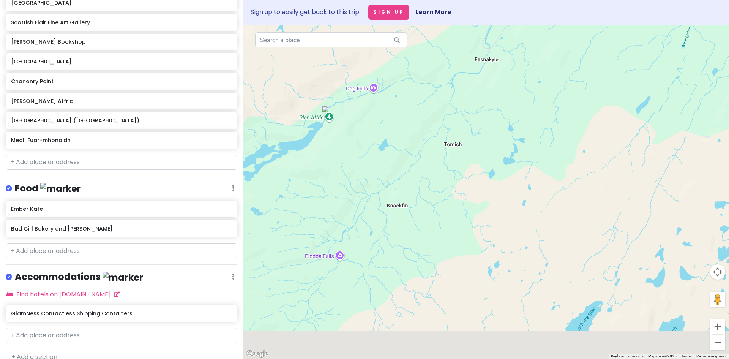
drag, startPoint x: 460, startPoint y: 252, endPoint x: 401, endPoint y: 111, distance: 152.5
click at [411, 134] on div at bounding box center [486, 192] width 486 height 334
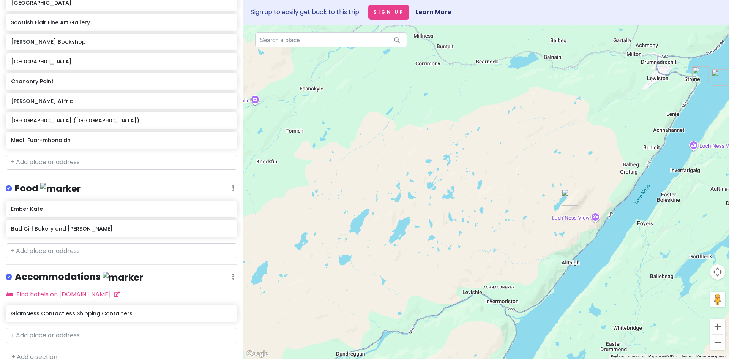
drag, startPoint x: 419, startPoint y: 116, endPoint x: 336, endPoint y: 250, distance: 157.7
click at [336, 250] on div at bounding box center [486, 192] width 486 height 334
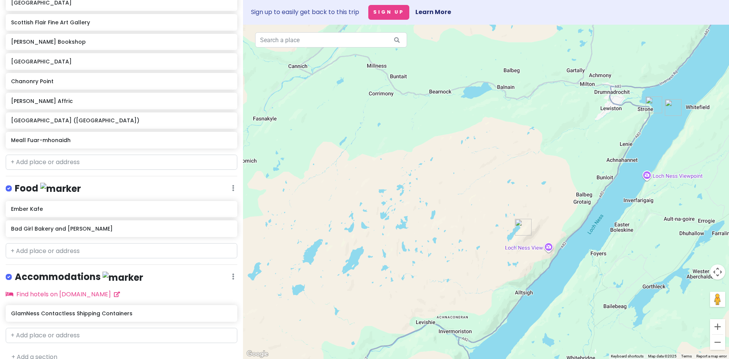
drag, startPoint x: 599, startPoint y: 178, endPoint x: 551, endPoint y: 215, distance: 60.6
click at [551, 215] on div at bounding box center [486, 192] width 486 height 334
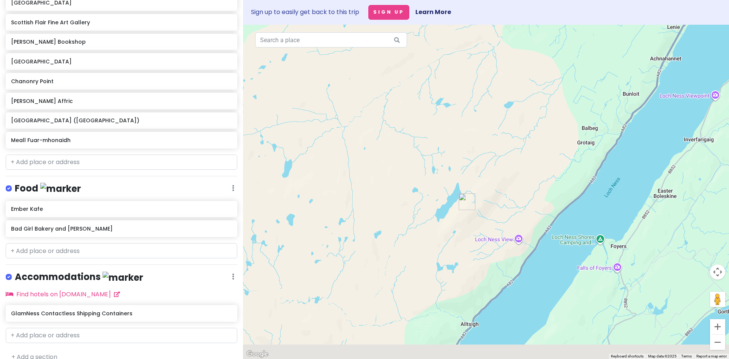
drag, startPoint x: 484, startPoint y: 203, endPoint x: 478, endPoint y: 176, distance: 28.4
click at [480, 175] on div at bounding box center [486, 192] width 486 height 334
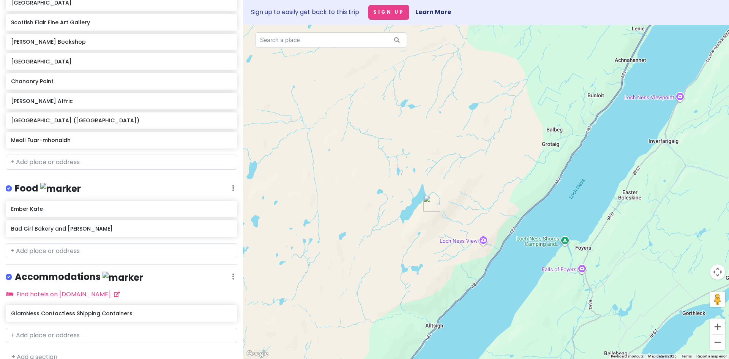
drag, startPoint x: 445, startPoint y: 202, endPoint x: 412, endPoint y: 255, distance: 63.1
click at [412, 255] on div at bounding box center [486, 192] width 486 height 334
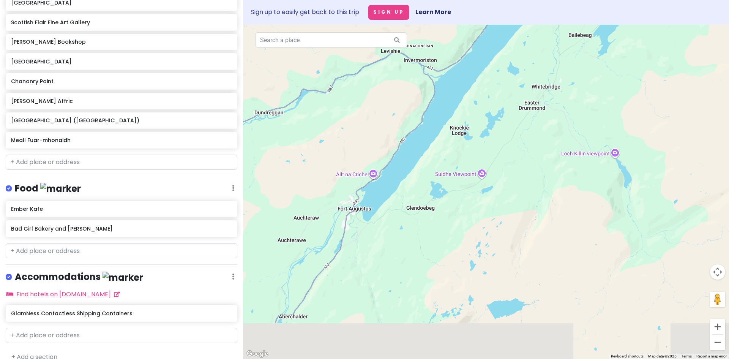
drag, startPoint x: 304, startPoint y: 304, endPoint x: 344, endPoint y: 247, distance: 69.5
click at [344, 247] on div at bounding box center [486, 192] width 486 height 334
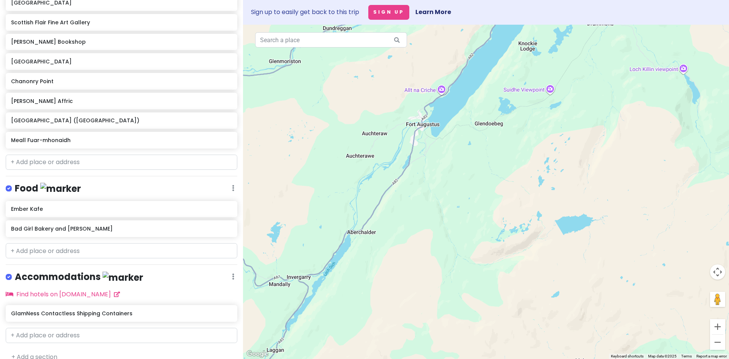
drag, startPoint x: 372, startPoint y: 269, endPoint x: 431, endPoint y: 199, distance: 92.1
click at [431, 199] on div at bounding box center [486, 192] width 486 height 334
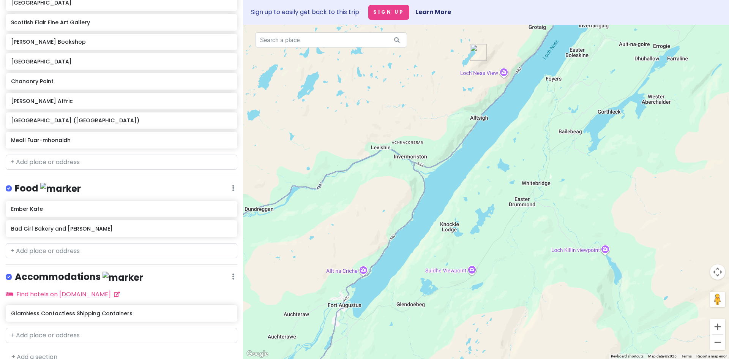
drag, startPoint x: 469, startPoint y: 184, endPoint x: 383, endPoint y: 377, distance: 211.0
click at [383, 358] on html "Inverness Trip Private Change Dates Make a Copy Delete Trip Go Pro ⚡️ Give Feed…" at bounding box center [364, 179] width 729 height 359
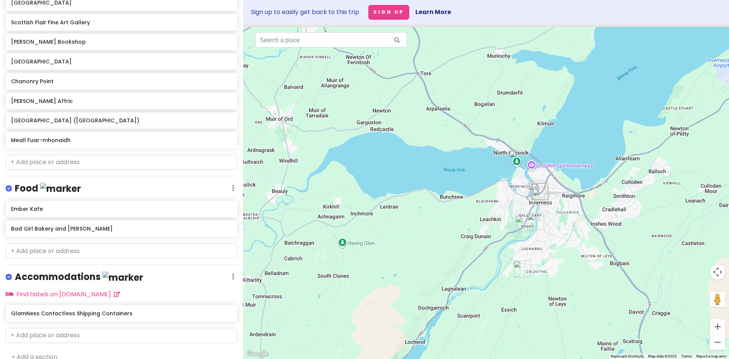
drag, startPoint x: 464, startPoint y: 339, endPoint x: 447, endPoint y: 374, distance: 38.7
click at [447, 358] on html "Inverness Trip Private Change Dates Make a Copy Delete Trip Go Pro ⚡️ Give Feed…" at bounding box center [364, 179] width 729 height 359
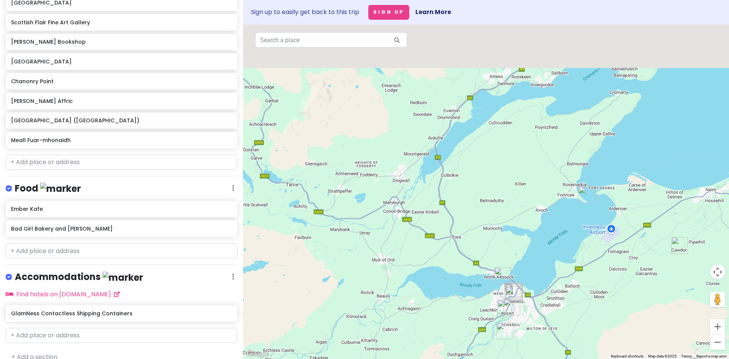
drag, startPoint x: 593, startPoint y: 175, endPoint x: 574, endPoint y: 269, distance: 95.3
click at [574, 269] on div at bounding box center [486, 192] width 486 height 334
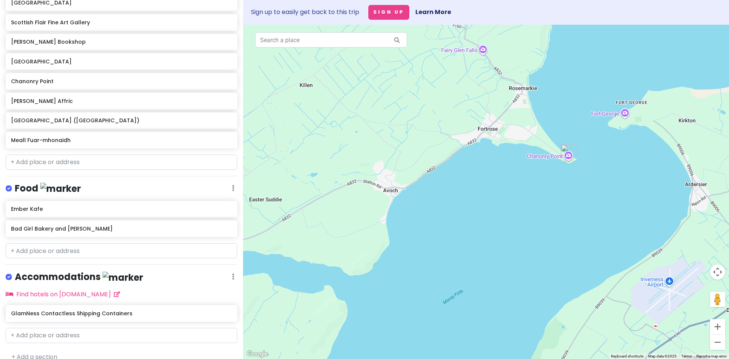
drag, startPoint x: 568, startPoint y: 219, endPoint x: 558, endPoint y: 263, distance: 45.6
click at [558, 263] on div at bounding box center [486, 192] width 486 height 334
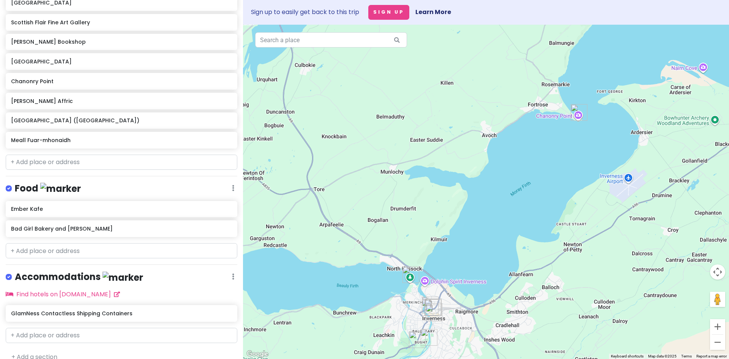
drag, startPoint x: 498, startPoint y: 288, endPoint x: 475, endPoint y: 346, distance: 62.7
click at [475, 346] on div at bounding box center [486, 192] width 486 height 334
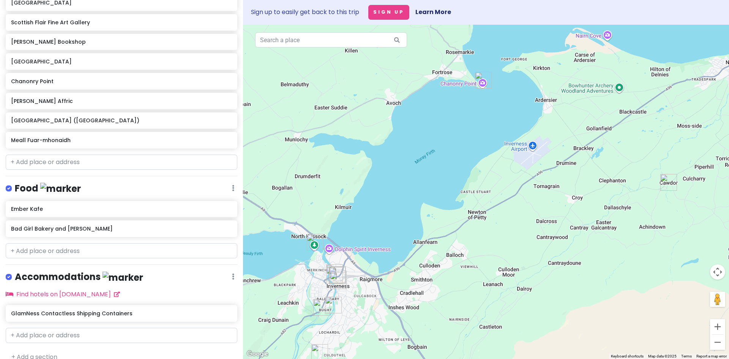
drag, startPoint x: 570, startPoint y: 325, endPoint x: 497, endPoint y: 234, distance: 116.4
click at [497, 234] on div at bounding box center [486, 192] width 486 height 334
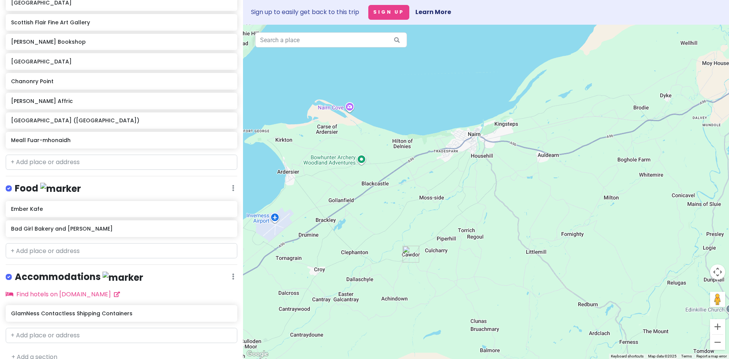
drag, startPoint x: 501, startPoint y: 248, endPoint x: 243, endPoint y: 310, distance: 265.0
click at [243, 310] on div at bounding box center [486, 192] width 486 height 334
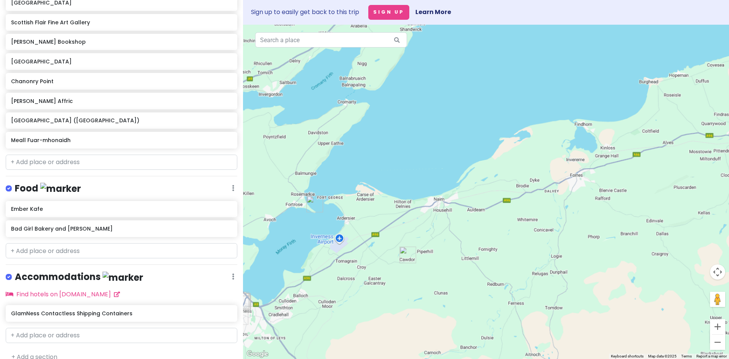
drag, startPoint x: 488, startPoint y: 169, endPoint x: 483, endPoint y: 202, distance: 33.1
click at [483, 202] on div at bounding box center [486, 192] width 486 height 334
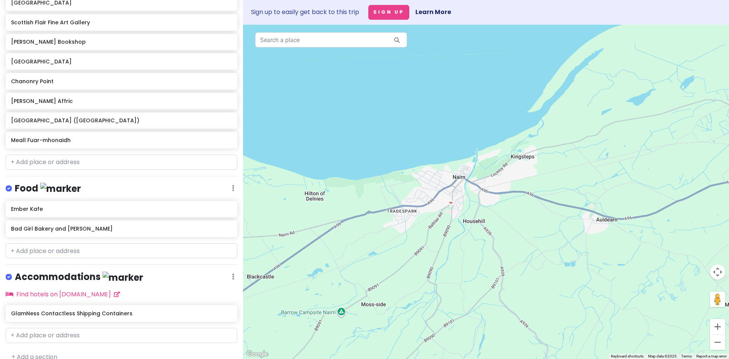
drag, startPoint x: 391, startPoint y: 234, endPoint x: 400, endPoint y: 275, distance: 42.1
click at [400, 275] on div at bounding box center [486, 192] width 486 height 334
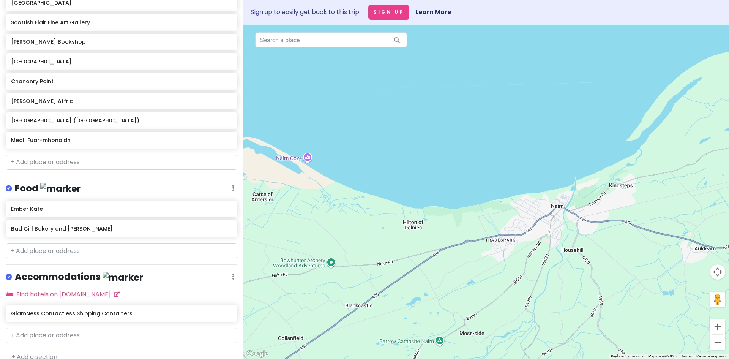
drag, startPoint x: 392, startPoint y: 246, endPoint x: 456, endPoint y: 262, distance: 65.7
click at [456, 262] on div at bounding box center [486, 192] width 486 height 334
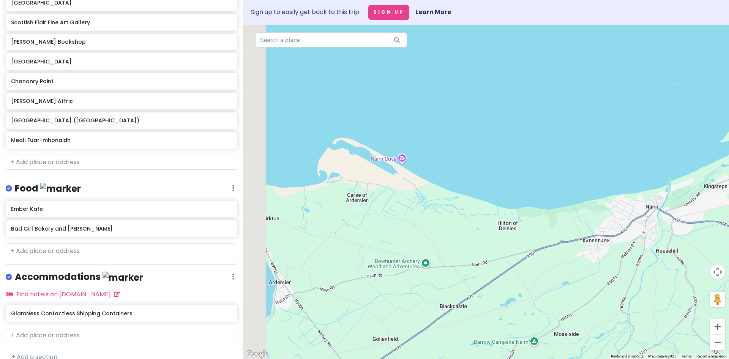
drag, startPoint x: 369, startPoint y: 218, endPoint x: 469, endPoint y: 215, distance: 100.6
click at [469, 215] on div at bounding box center [486, 192] width 486 height 334
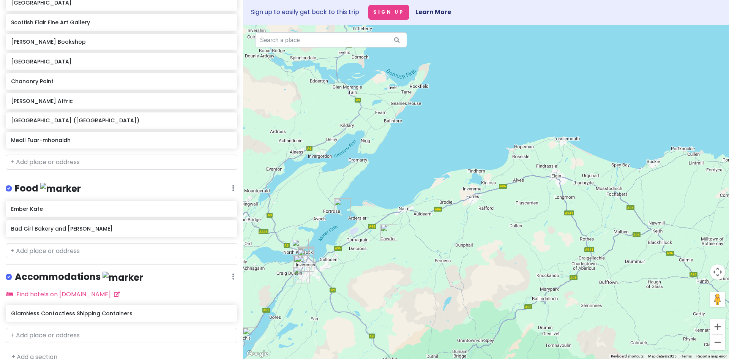
drag, startPoint x: 510, startPoint y: 278, endPoint x: 406, endPoint y: 271, distance: 104.2
click at [410, 272] on div at bounding box center [486, 192] width 486 height 334
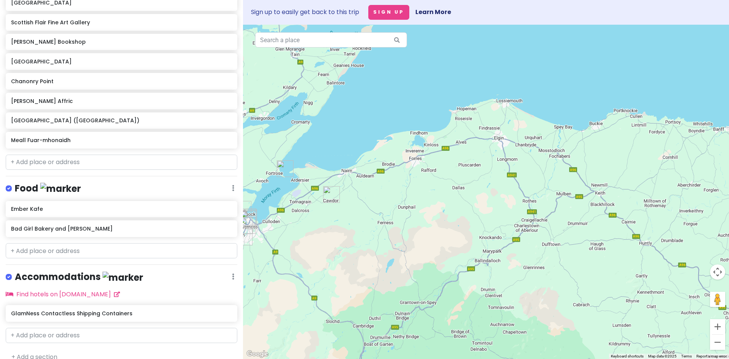
drag, startPoint x: 433, startPoint y: 249, endPoint x: 387, endPoint y: 224, distance: 52.5
click at [388, 224] on div at bounding box center [486, 192] width 486 height 334
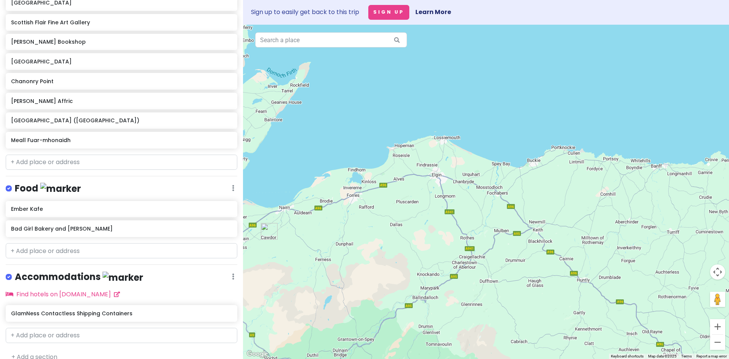
drag, startPoint x: 421, startPoint y: 269, endPoint x: 352, endPoint y: 317, distance: 83.5
click at [352, 317] on div at bounding box center [486, 192] width 486 height 334
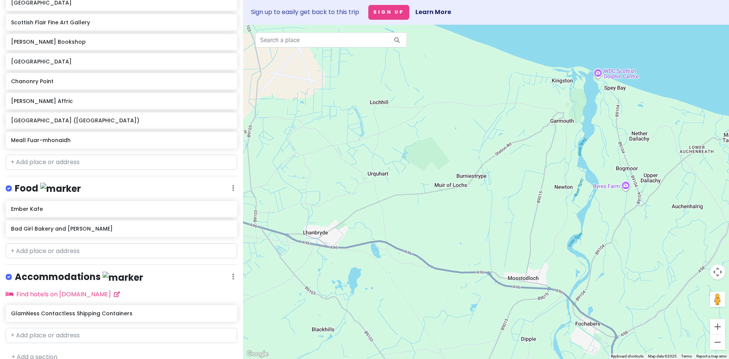
drag, startPoint x: 376, startPoint y: 168, endPoint x: 380, endPoint y: 191, distance: 22.8
click at [380, 191] on div at bounding box center [486, 192] width 486 height 334
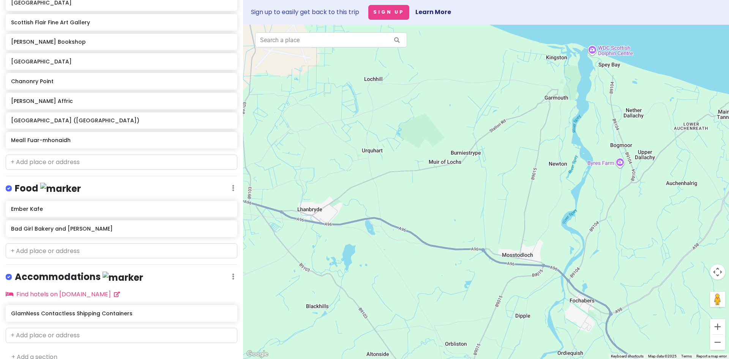
drag, startPoint x: 421, startPoint y: 224, endPoint x: 414, endPoint y: 199, distance: 26.8
click at [414, 199] on div at bounding box center [486, 192] width 486 height 334
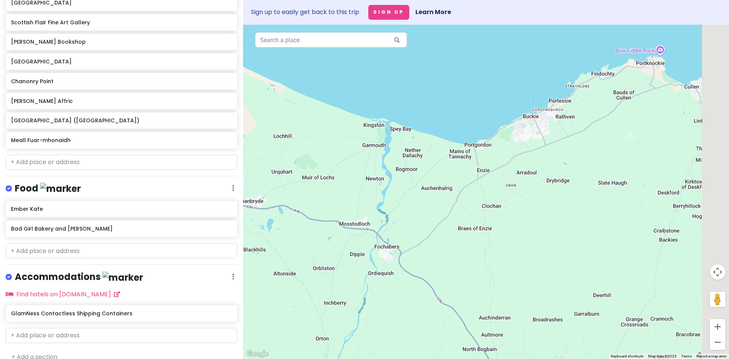
drag, startPoint x: 412, startPoint y: 233, endPoint x: 298, endPoint y: 231, distance: 113.5
click at [299, 231] on div at bounding box center [486, 192] width 486 height 334
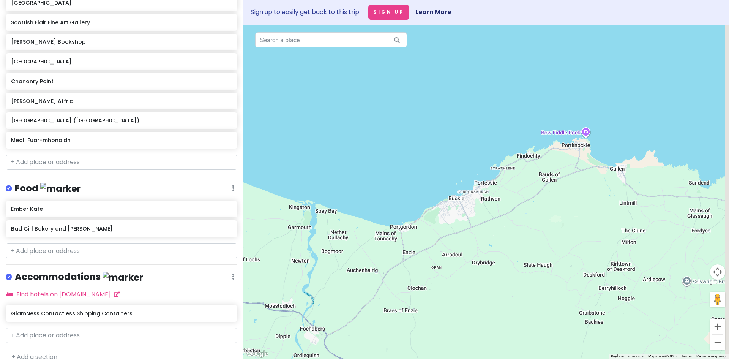
drag, startPoint x: 523, startPoint y: 172, endPoint x: 444, endPoint y: 253, distance: 113.8
click at [448, 255] on div at bounding box center [486, 192] width 486 height 334
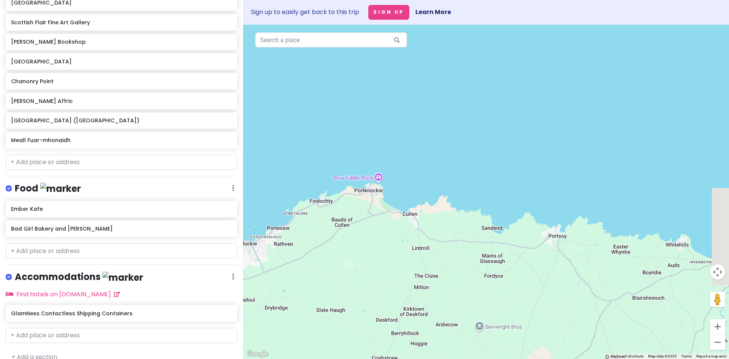
drag, startPoint x: 530, startPoint y: 212, endPoint x: 334, endPoint y: 251, distance: 199.3
click at [344, 257] on div at bounding box center [486, 192] width 486 height 334
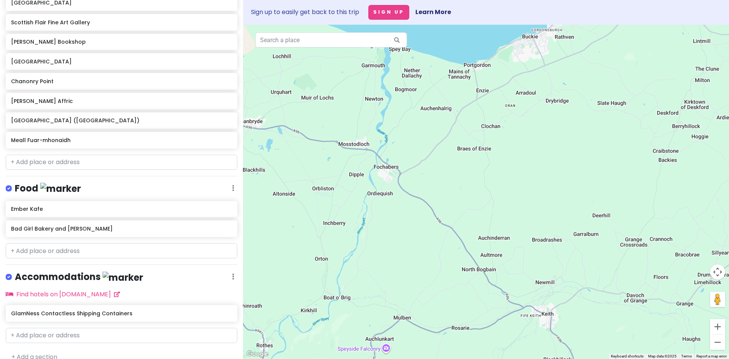
drag, startPoint x: 306, startPoint y: 258, endPoint x: 605, endPoint y: 47, distance: 366.7
click at [606, 47] on div at bounding box center [486, 192] width 486 height 334
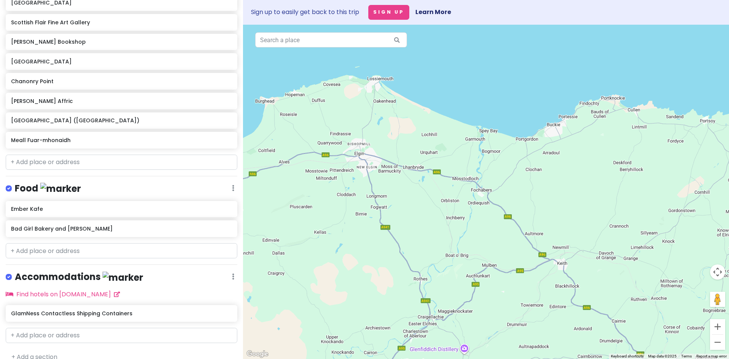
drag, startPoint x: 543, startPoint y: 102, endPoint x: 519, endPoint y: 195, distance: 96.0
click at [519, 195] on div at bounding box center [486, 192] width 486 height 334
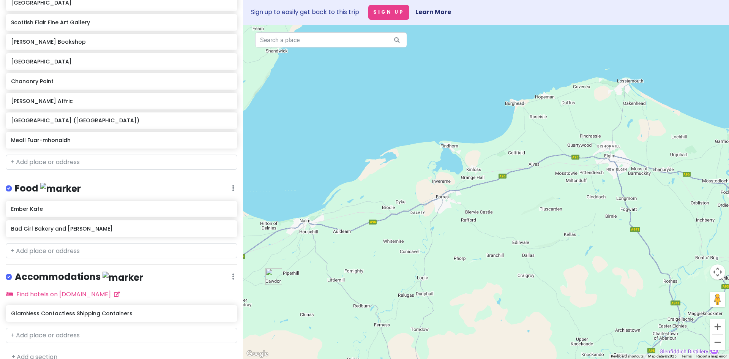
drag, startPoint x: 365, startPoint y: 207, endPoint x: 608, endPoint y: 202, distance: 242.6
click at [606, 204] on div at bounding box center [486, 192] width 486 height 334
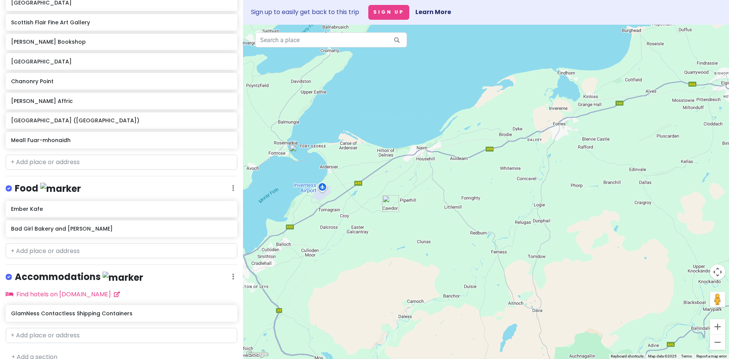
drag, startPoint x: 416, startPoint y: 241, endPoint x: 533, endPoint y: 169, distance: 137.8
click at [533, 169] on div at bounding box center [486, 192] width 486 height 334
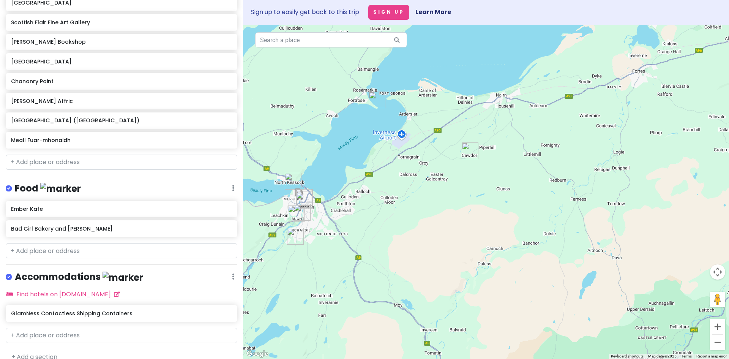
drag, startPoint x: 386, startPoint y: 260, endPoint x: 466, endPoint y: 206, distance: 96.7
click at [466, 206] on div at bounding box center [486, 192] width 486 height 334
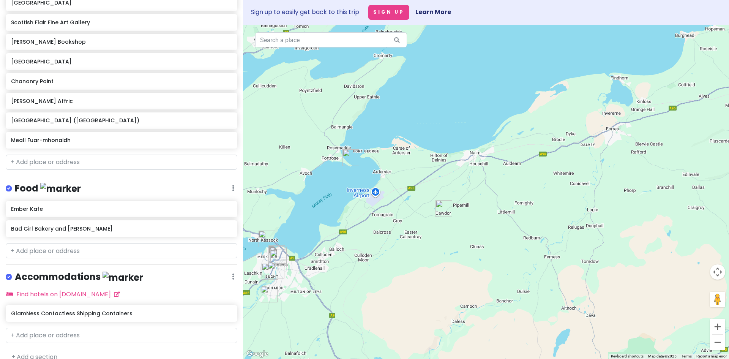
drag, startPoint x: 464, startPoint y: 228, endPoint x: 328, endPoint y: 253, distance: 138.6
click at [405, 263] on div at bounding box center [486, 192] width 486 height 334
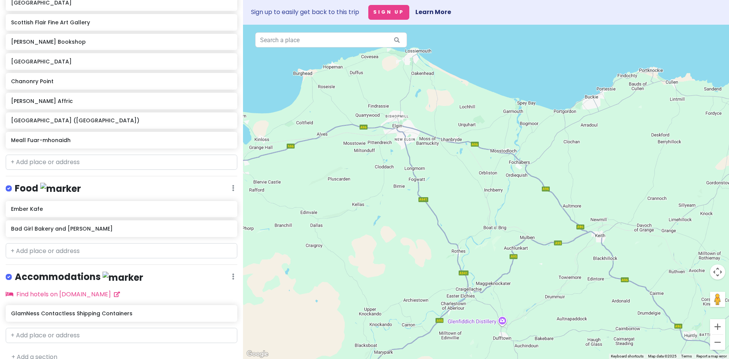
drag, startPoint x: 586, startPoint y: 242, endPoint x: 294, endPoint y: 285, distance: 295.5
click at [294, 285] on div at bounding box center [486, 192] width 486 height 334
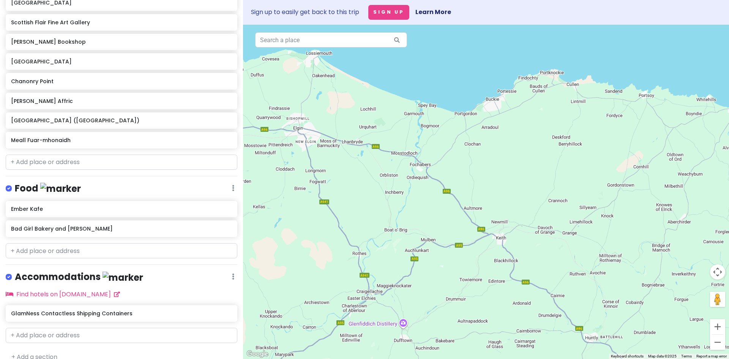
drag, startPoint x: 481, startPoint y: 115, endPoint x: 463, endPoint y: 163, distance: 51.5
click at [463, 163] on div at bounding box center [486, 192] width 486 height 334
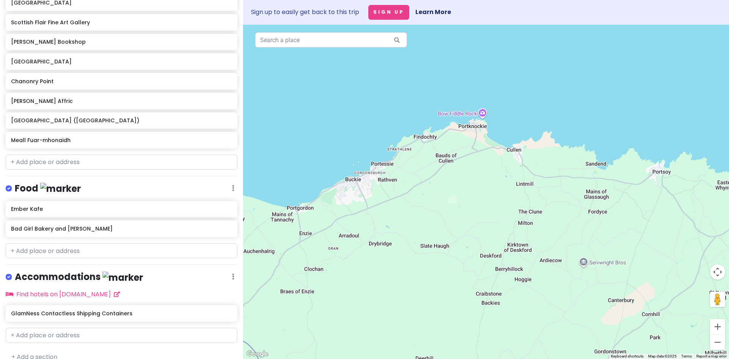
drag, startPoint x: 555, startPoint y: 128, endPoint x: 410, endPoint y: 195, distance: 160.0
click at [410, 195] on div at bounding box center [486, 192] width 486 height 334
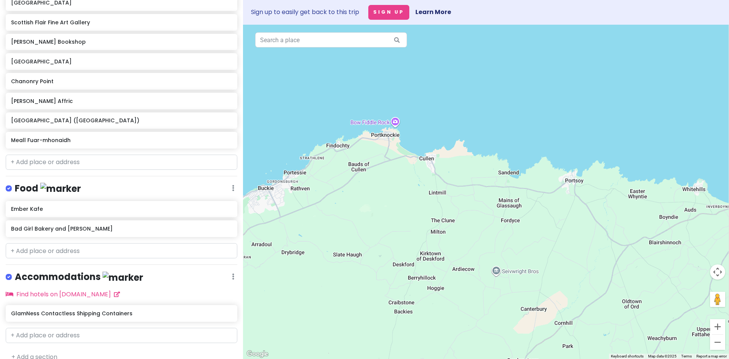
drag, startPoint x: 523, startPoint y: 207, endPoint x: 406, endPoint y: 211, distance: 117.0
click at [407, 211] on div at bounding box center [486, 192] width 486 height 334
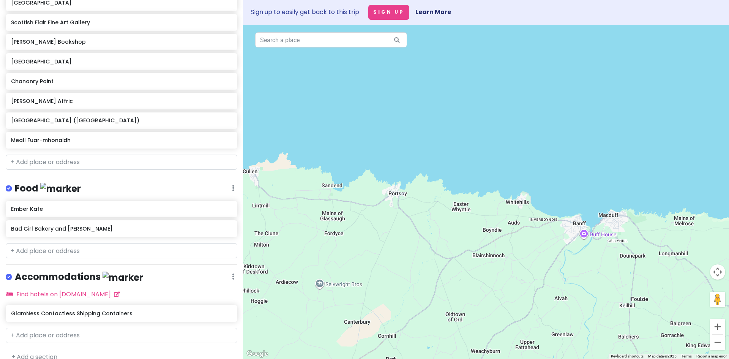
drag, startPoint x: 596, startPoint y: 229, endPoint x: 432, endPoint y: 239, distance: 163.9
click at [432, 239] on div at bounding box center [486, 192] width 486 height 334
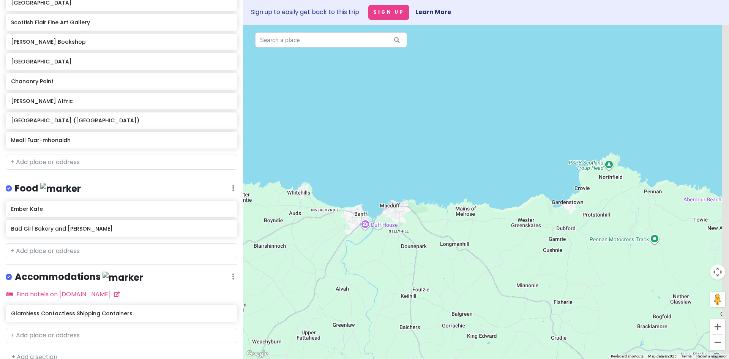
drag, startPoint x: 558, startPoint y: 259, endPoint x: 411, endPoint y: 257, distance: 146.9
click at [411, 257] on div at bounding box center [486, 192] width 486 height 334
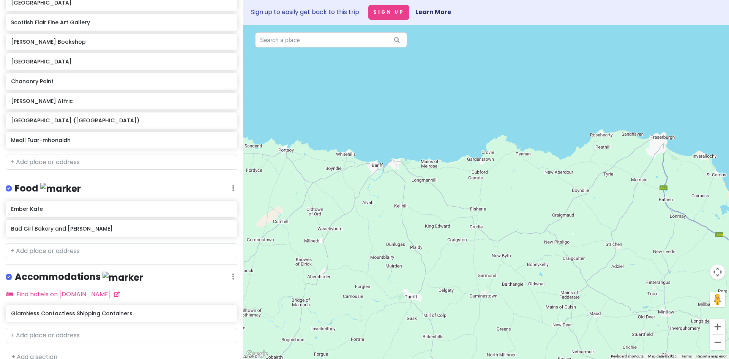
drag, startPoint x: 404, startPoint y: 263, endPoint x: 433, endPoint y: 171, distance: 96.3
click at [411, 189] on div at bounding box center [486, 192] width 486 height 334
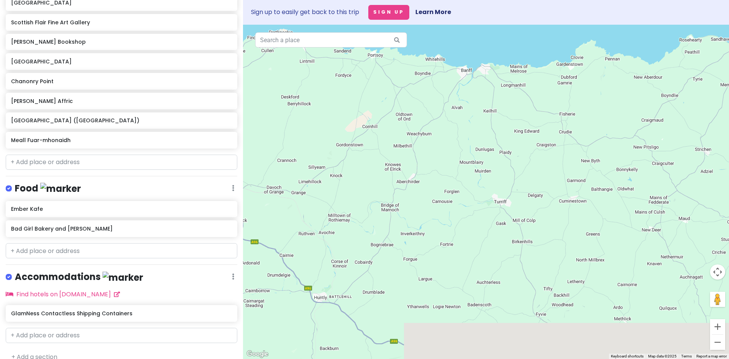
drag, startPoint x: 318, startPoint y: 236, endPoint x: 426, endPoint y: 161, distance: 131.1
click at [424, 162] on div at bounding box center [486, 192] width 486 height 334
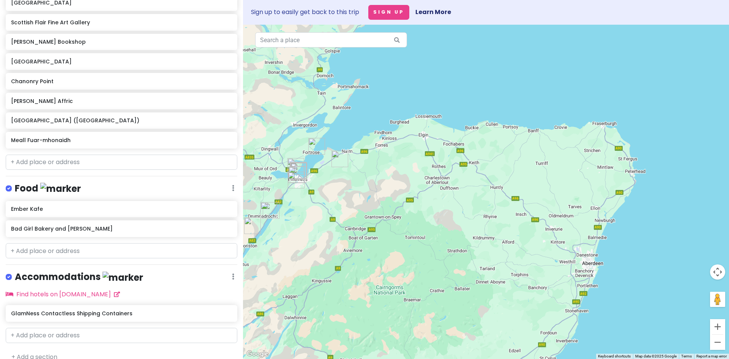
drag, startPoint x: 358, startPoint y: 225, endPoint x: 424, endPoint y: 215, distance: 67.5
click at [424, 215] on div at bounding box center [486, 192] width 486 height 334
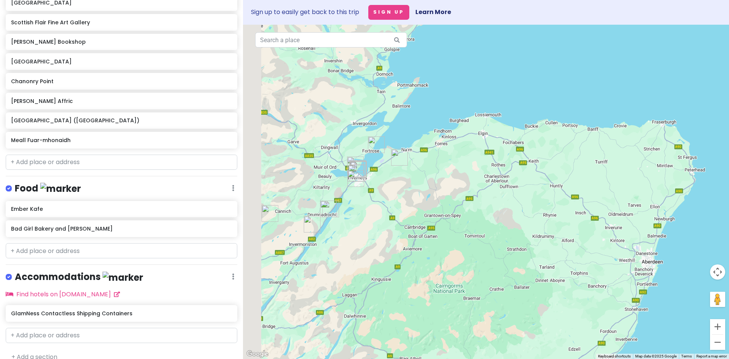
drag, startPoint x: 378, startPoint y: 207, endPoint x: 425, endPoint y: 211, distance: 47.2
click at [425, 211] on div at bounding box center [486, 192] width 486 height 334
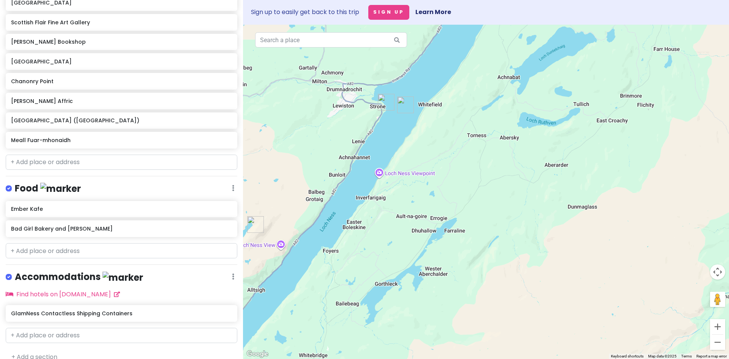
drag, startPoint x: 370, startPoint y: 259, endPoint x: 372, endPoint y: 170, distance: 88.8
click at [372, 170] on div at bounding box center [486, 192] width 486 height 334
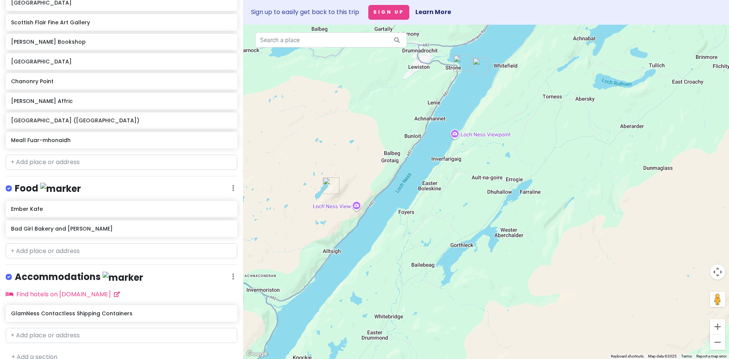
drag, startPoint x: 362, startPoint y: 231, endPoint x: 442, endPoint y: 209, distance: 83.0
click at [442, 209] on div at bounding box center [486, 192] width 486 height 334
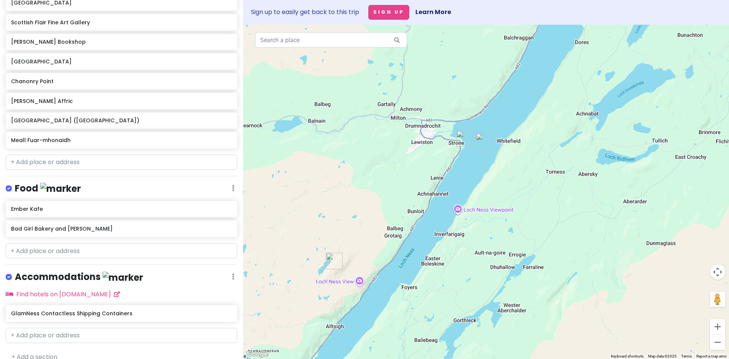
drag, startPoint x: 404, startPoint y: 243, endPoint x: 406, endPoint y: 302, distance: 59.3
click at [406, 302] on div at bounding box center [486, 192] width 486 height 334
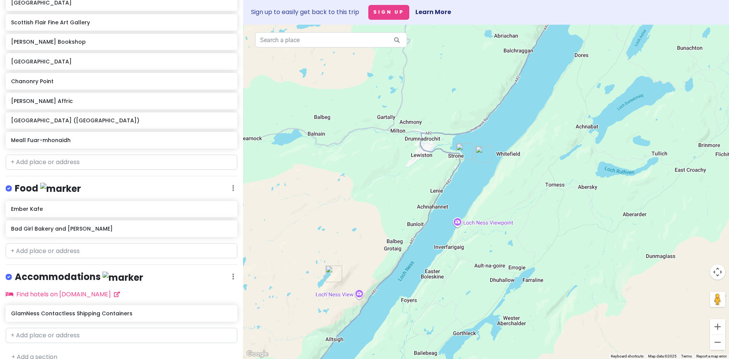
scroll to position [266, 0]
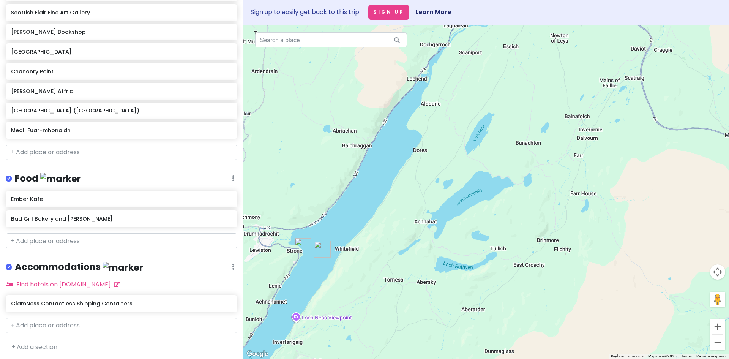
drag, startPoint x: 567, startPoint y: 203, endPoint x: 405, endPoint y: 298, distance: 187.9
click at [405, 298] on div at bounding box center [486, 192] width 486 height 334
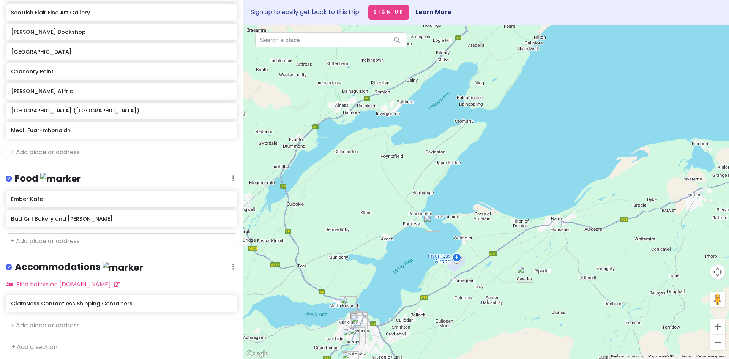
drag, startPoint x: 539, startPoint y: 101, endPoint x: 386, endPoint y: 366, distance: 305.7
click at [386, 358] on html "Inverness Trip Private Change Dates Make a Copy Delete Trip Go Pro ⚡️ Give Feed…" at bounding box center [364, 179] width 729 height 359
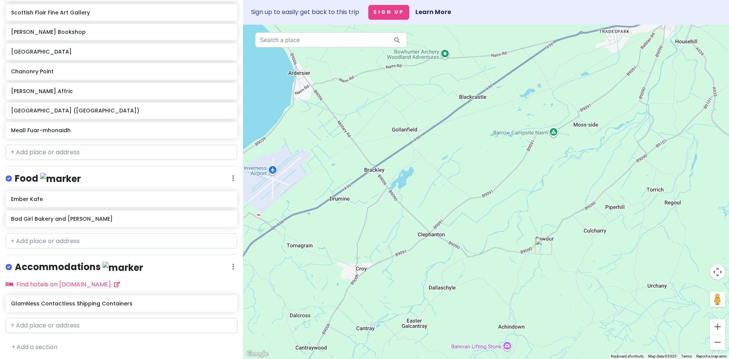
drag, startPoint x: 501, startPoint y: 311, endPoint x: 504, endPoint y: 236, distance: 74.8
click at [504, 239] on div at bounding box center [486, 192] width 486 height 334
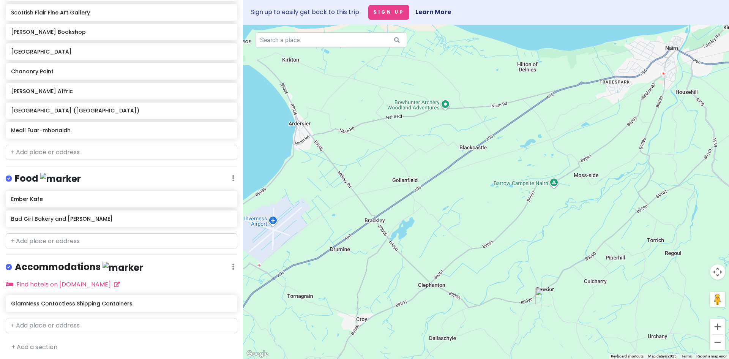
drag, startPoint x: 502, startPoint y: 172, endPoint x: 503, endPoint y: 293, distance: 121.1
click at [503, 293] on div at bounding box center [486, 192] width 486 height 334
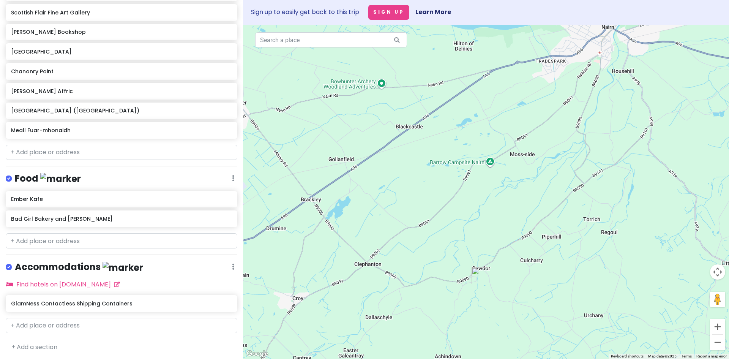
drag, startPoint x: 468, startPoint y: 256, endPoint x: 403, endPoint y: 236, distance: 68.1
click at [403, 236] on div at bounding box center [486, 192] width 486 height 334
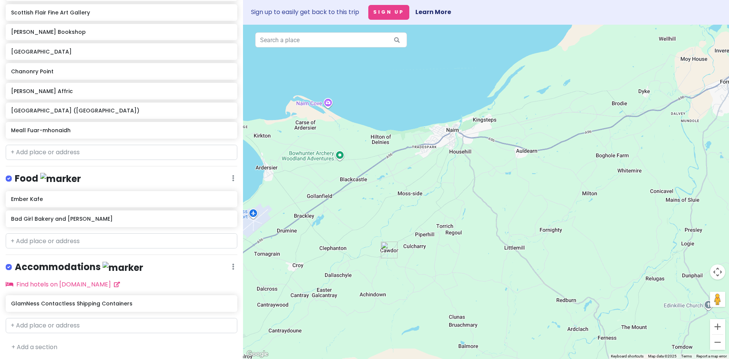
drag, startPoint x: 413, startPoint y: 251, endPoint x: 359, endPoint y: 247, distance: 54.8
click at [359, 247] on div at bounding box center [486, 192] width 486 height 334
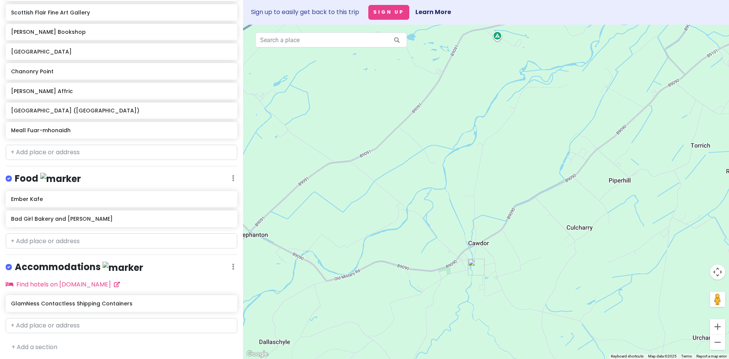
click at [472, 267] on img "Cawdor Castle and Gardens" at bounding box center [476, 266] width 17 height 17
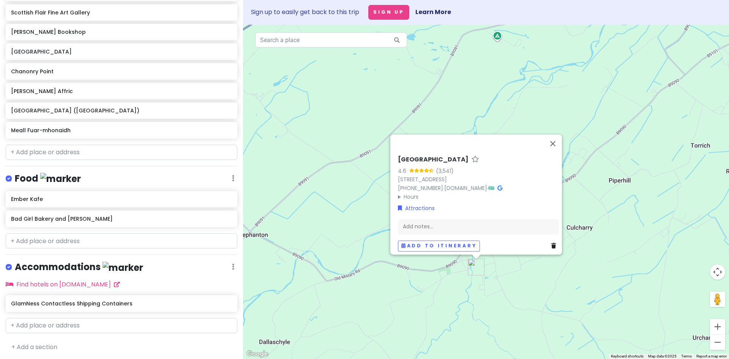
click at [449, 298] on div "[GEOGRAPHIC_DATA] 4.6 (3,541) B9090, Cawdor, Nairn IV12 5RD, [GEOGRAPHIC_DATA] …" at bounding box center [486, 192] width 486 height 334
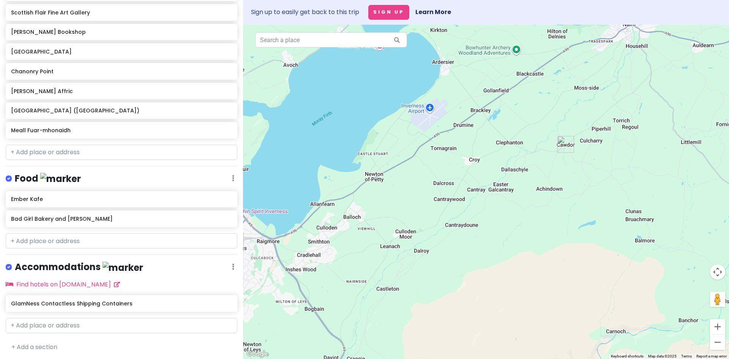
drag, startPoint x: 314, startPoint y: 311, endPoint x: 422, endPoint y: 170, distance: 178.1
click at [422, 170] on div at bounding box center [486, 192] width 486 height 334
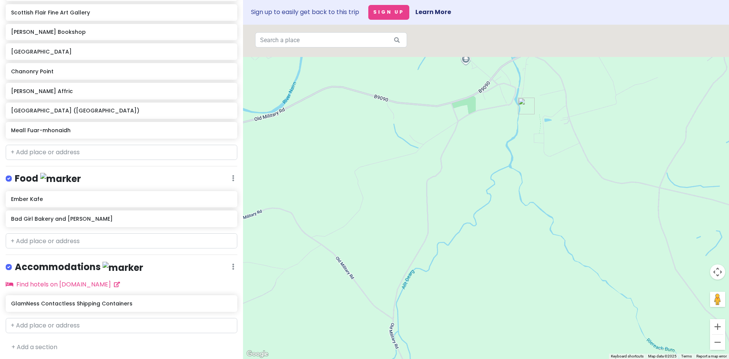
drag, startPoint x: 566, startPoint y: 123, endPoint x: 564, endPoint y: 276, distance: 153.7
click at [564, 276] on div at bounding box center [486, 192] width 486 height 334
